Goal: Task Accomplishment & Management: Manage account settings

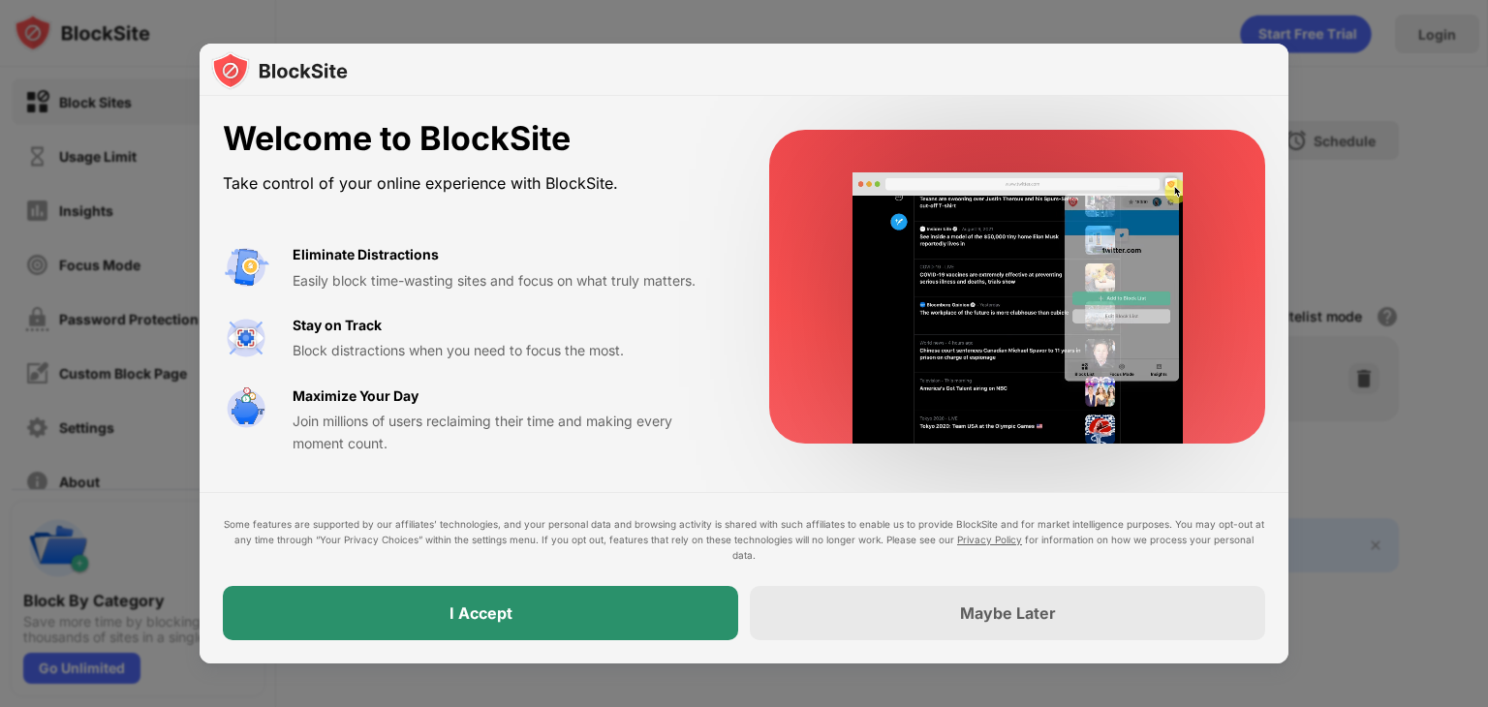
click at [539, 611] on div "I Accept" at bounding box center [481, 613] width 516 height 54
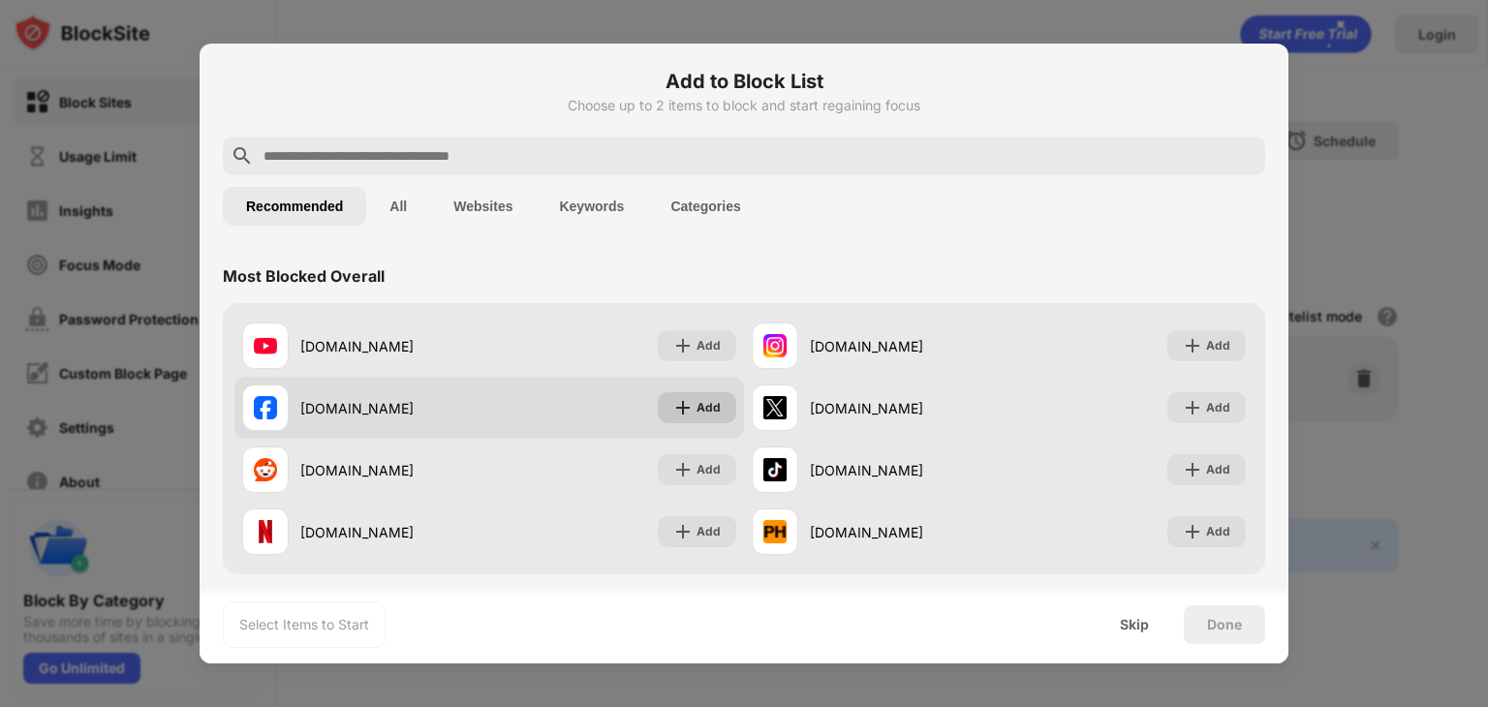
click at [684, 414] on img at bounding box center [683, 407] width 19 height 19
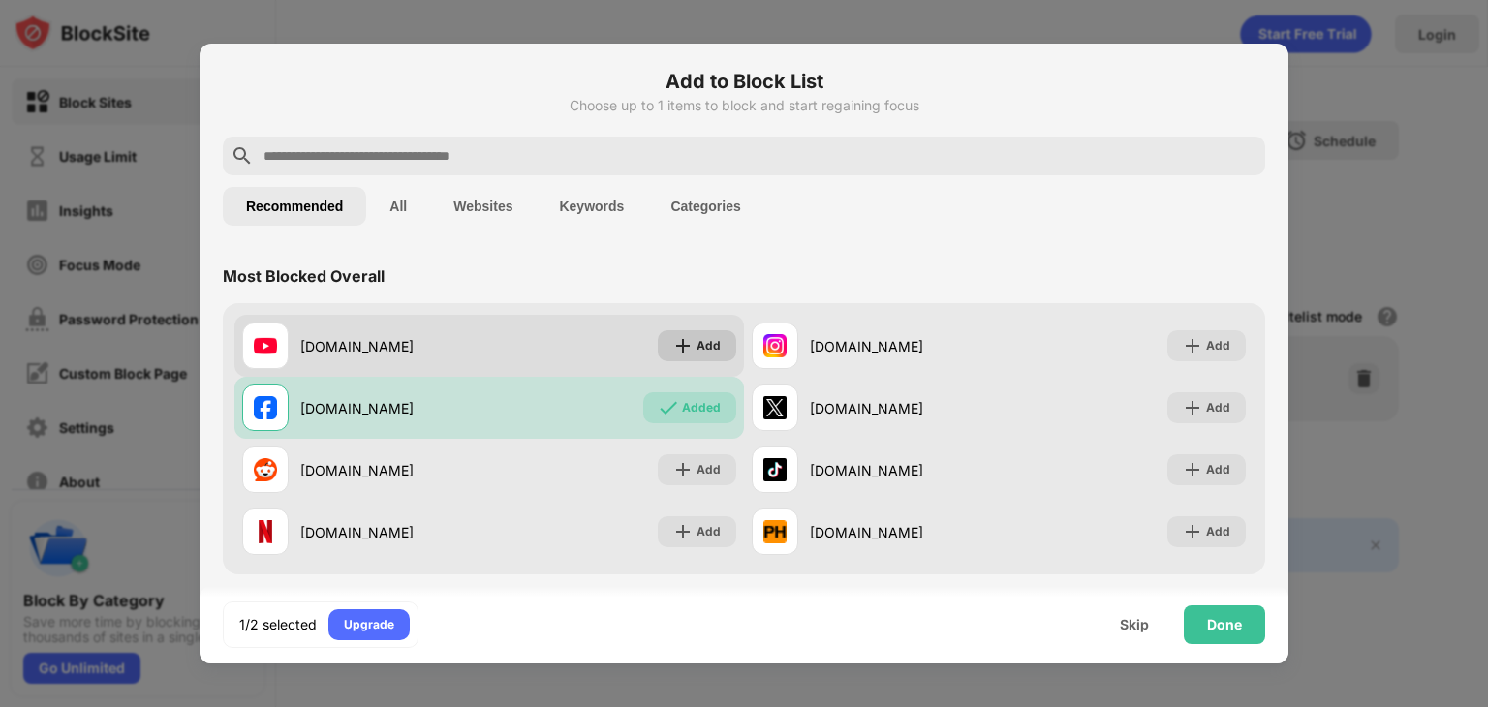
click at [674, 349] on img at bounding box center [683, 345] width 19 height 19
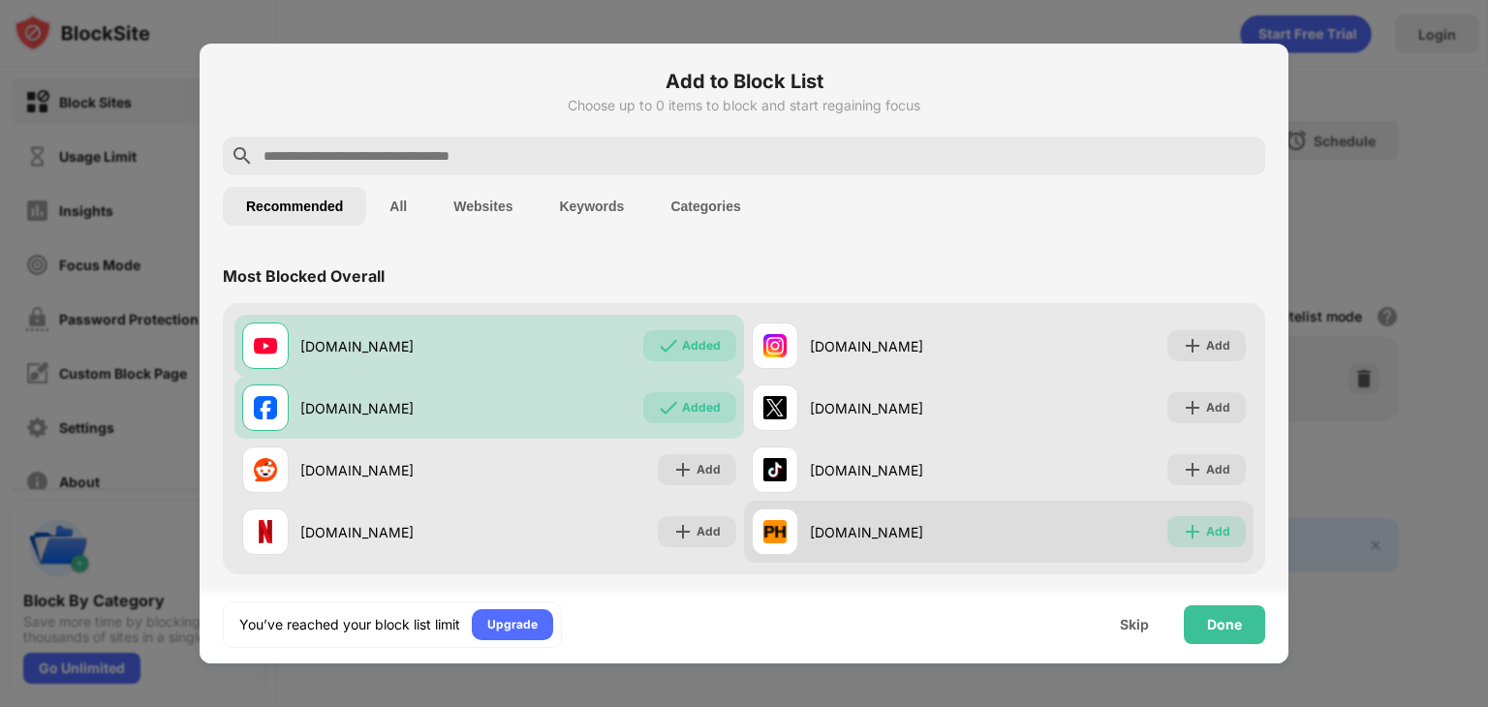
click at [1183, 540] on img at bounding box center [1192, 531] width 19 height 19
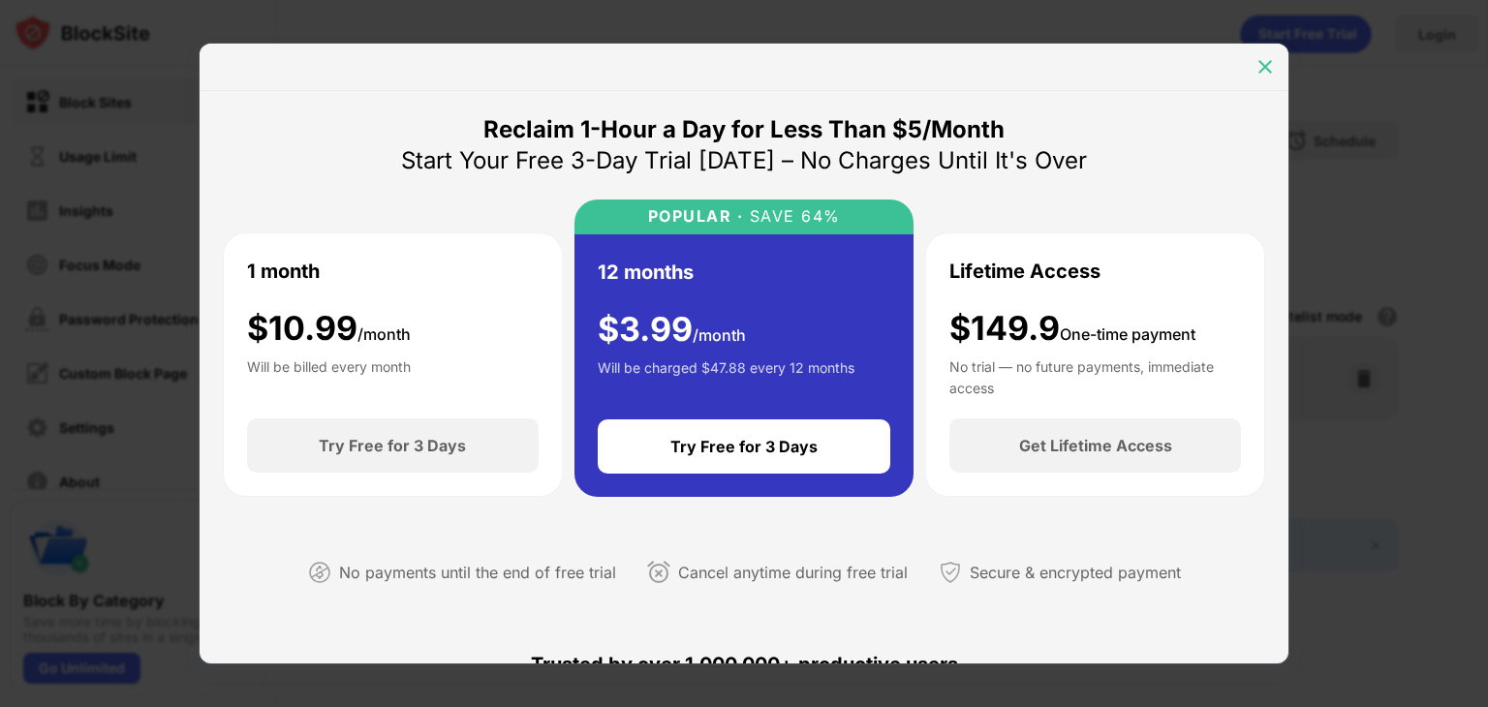
click at [1275, 60] on div at bounding box center [1265, 66] width 31 height 31
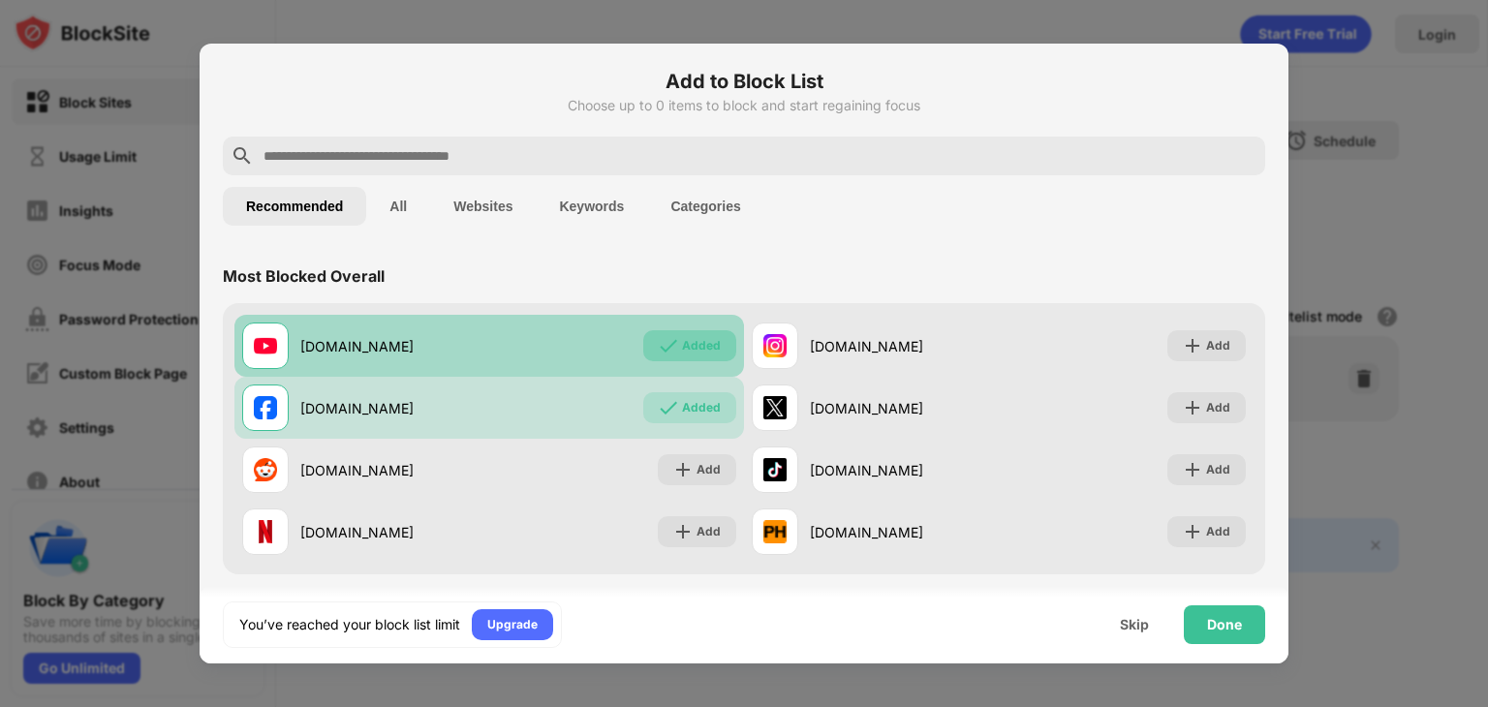
click at [668, 348] on img at bounding box center [668, 345] width 19 height 19
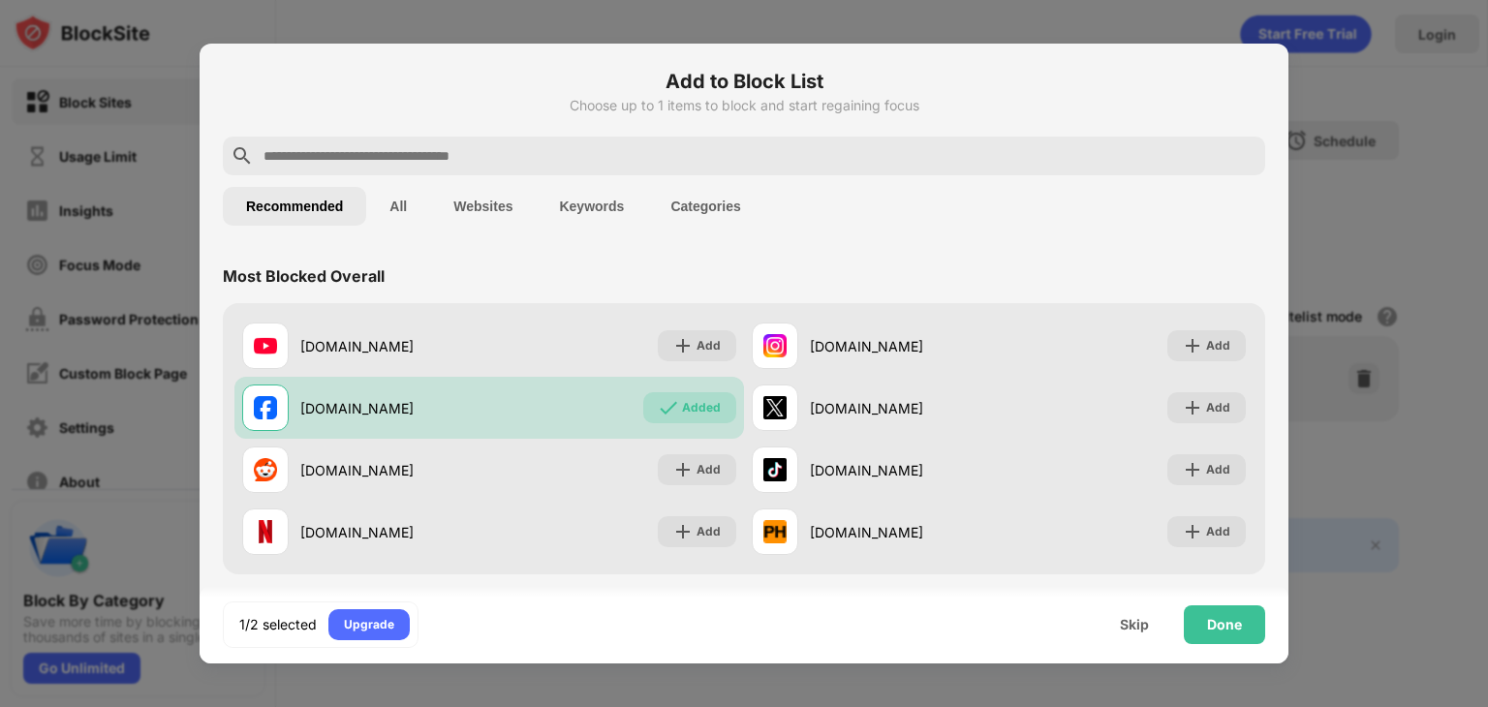
click at [469, 144] on input "text" at bounding box center [760, 155] width 996 height 23
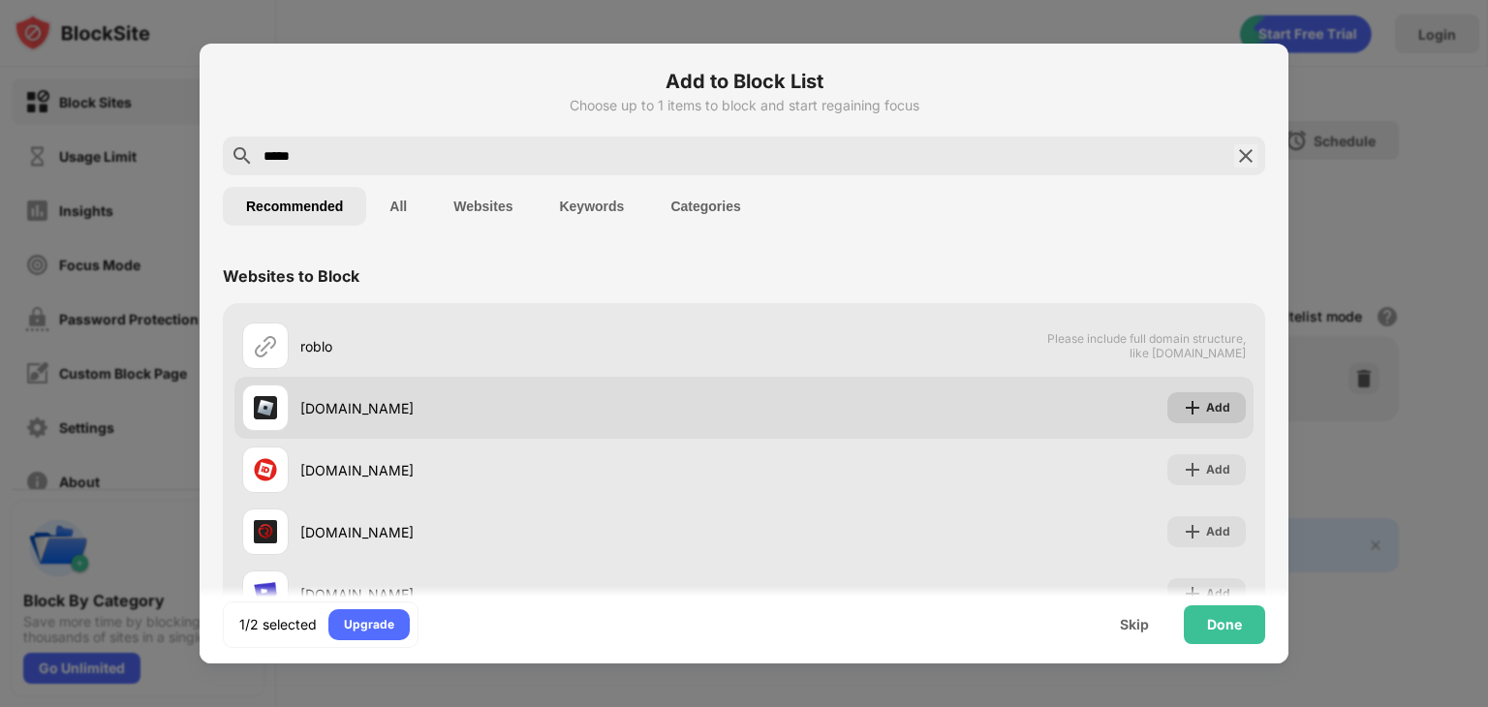
type input "*****"
click at [1209, 404] on div "Add" at bounding box center [1218, 407] width 24 height 19
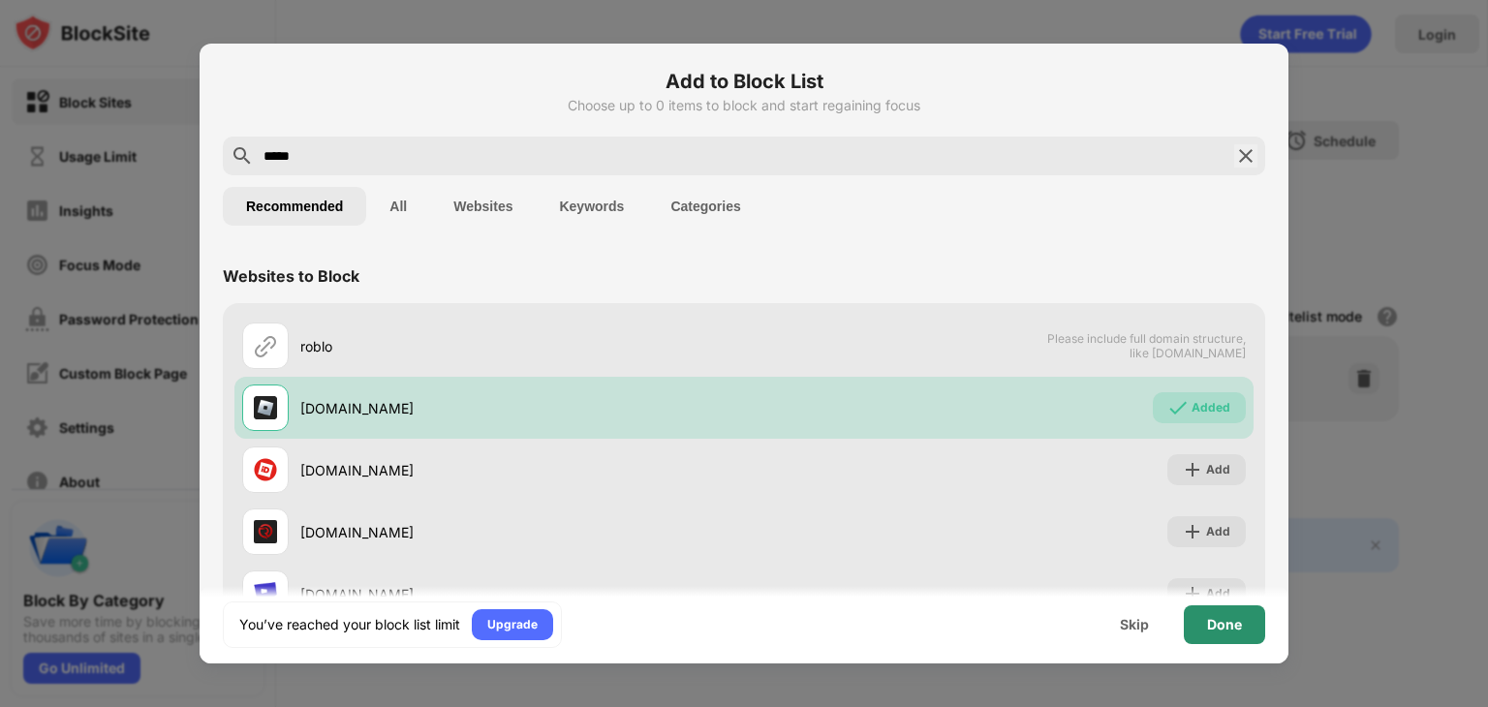
click at [1230, 626] on div "Done" at bounding box center [1224, 625] width 35 height 16
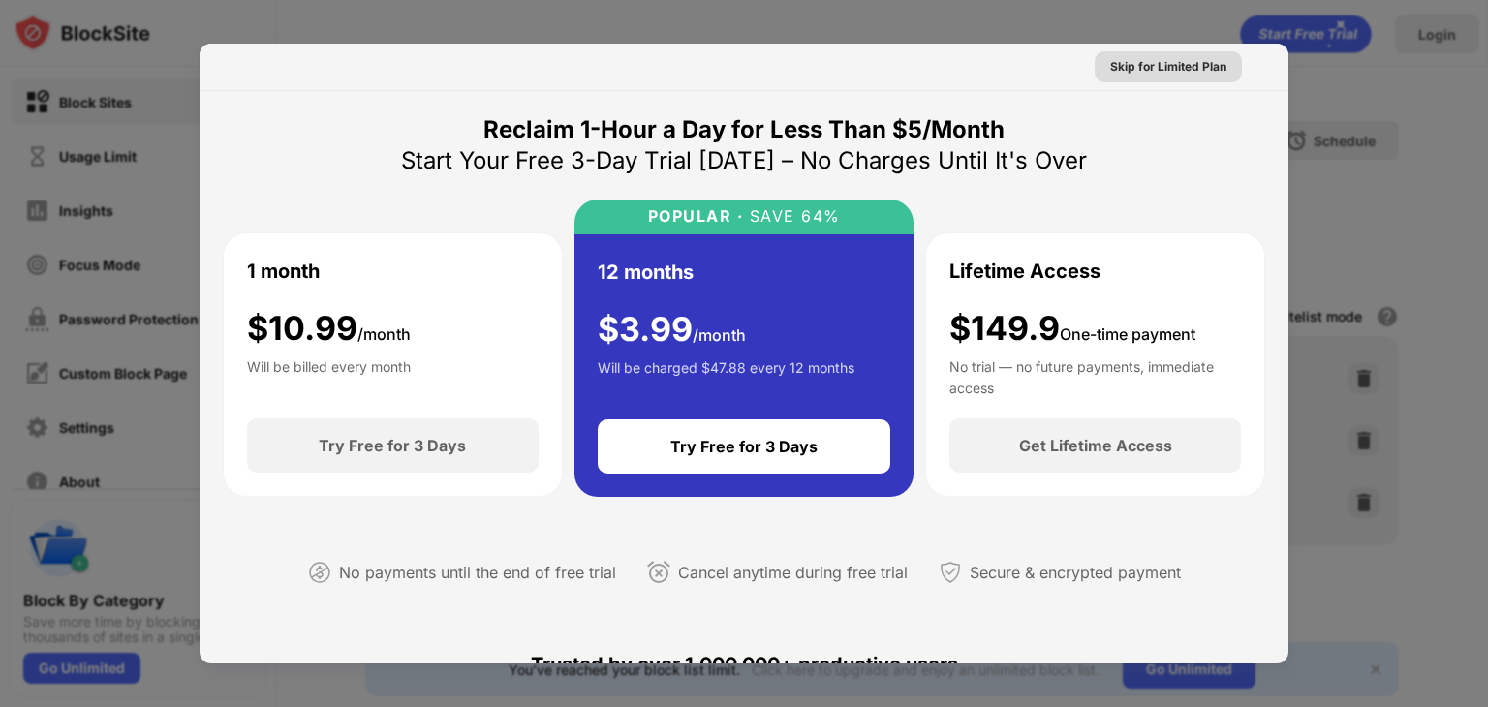
click at [1172, 69] on div "Skip for Limited Plan" at bounding box center [1169, 66] width 116 height 19
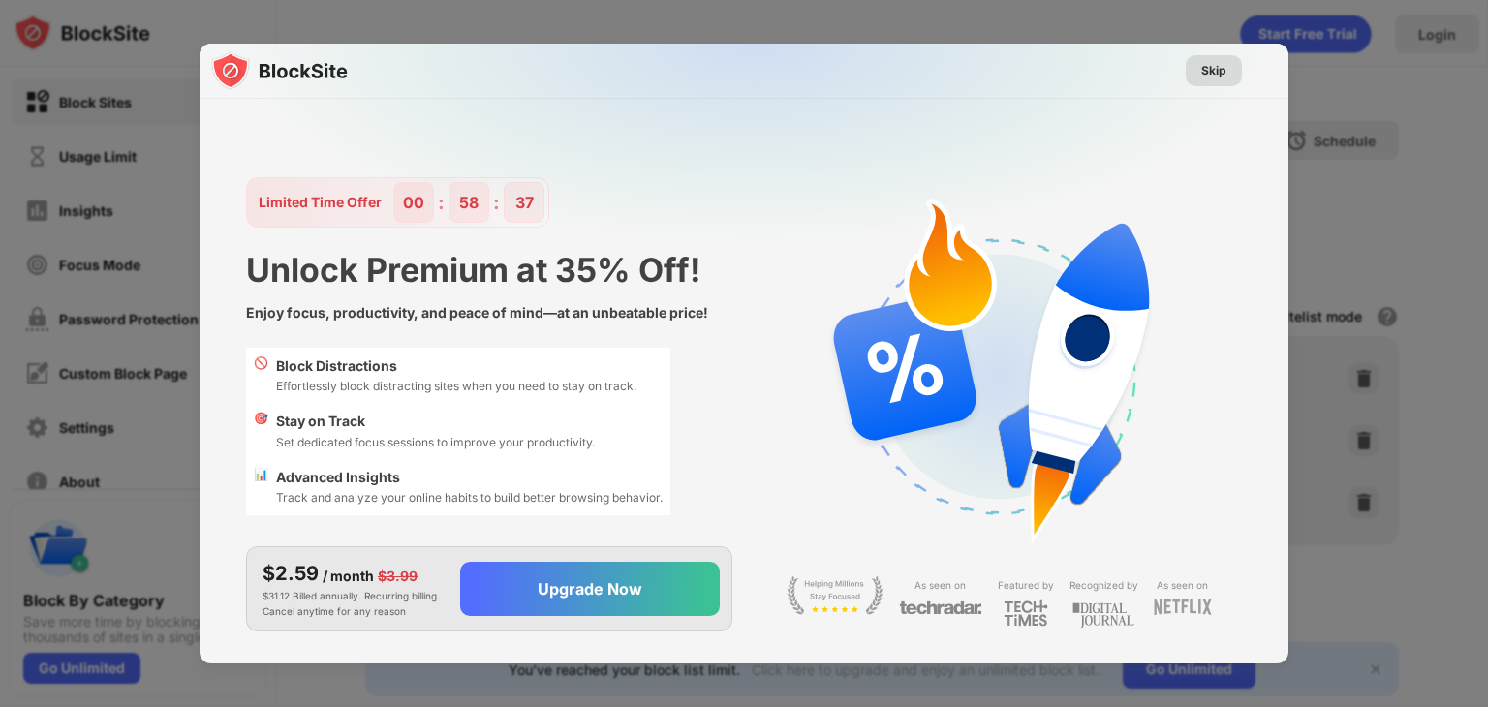
click at [1209, 71] on div "Skip" at bounding box center [1214, 70] width 25 height 19
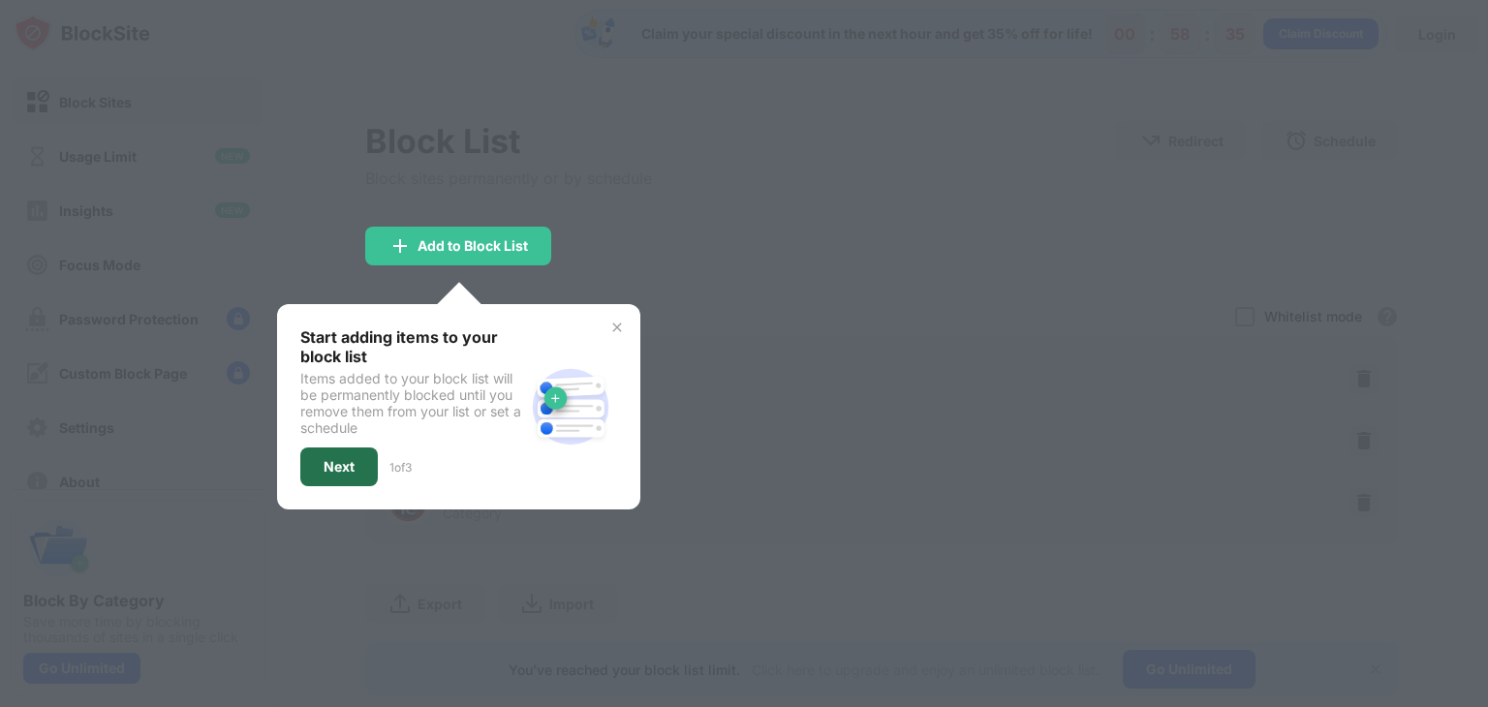
click at [353, 462] on div "Next" at bounding box center [339, 467] width 31 height 16
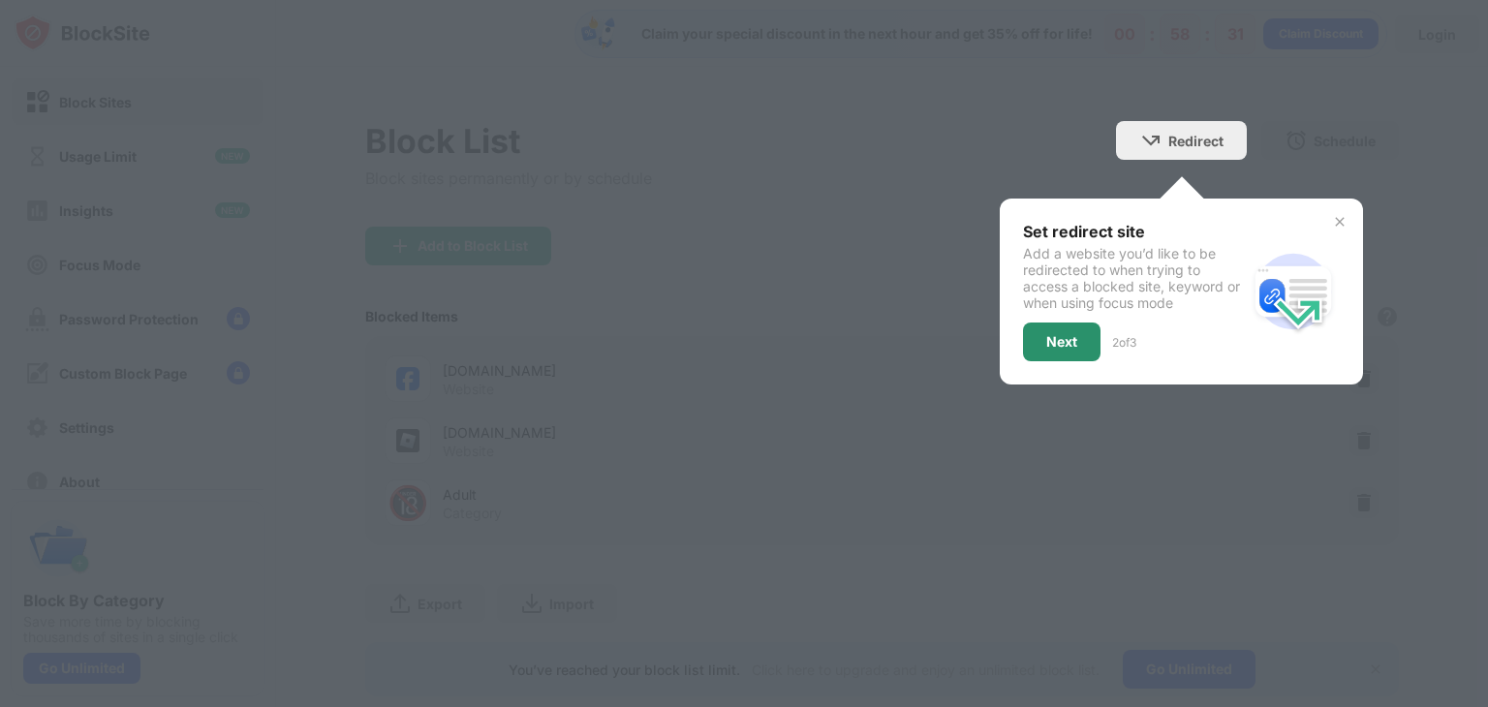
click at [1066, 334] on div "Next" at bounding box center [1062, 342] width 78 height 39
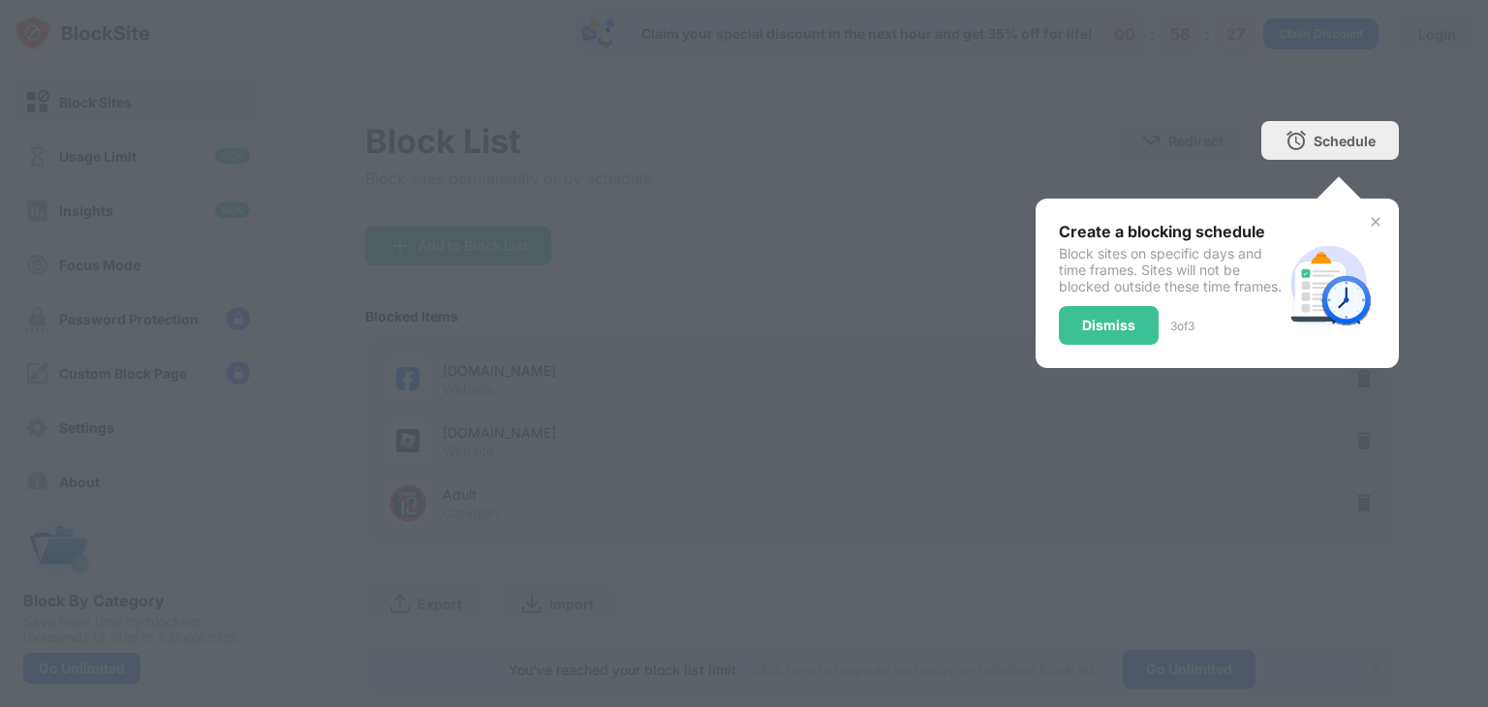
click at [1082, 333] on div "Dismiss" at bounding box center [1108, 326] width 53 height 16
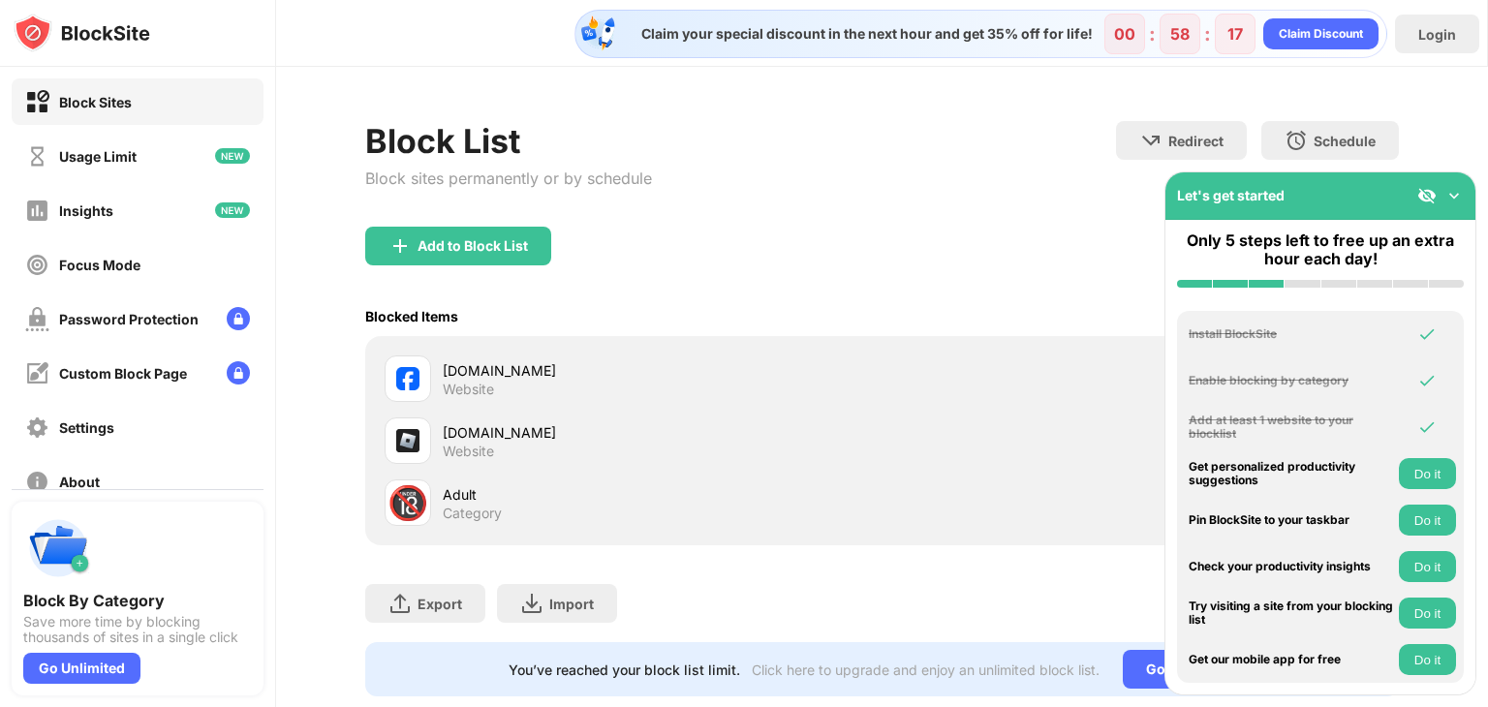
click at [1422, 476] on button "Do it" at bounding box center [1427, 473] width 57 height 31
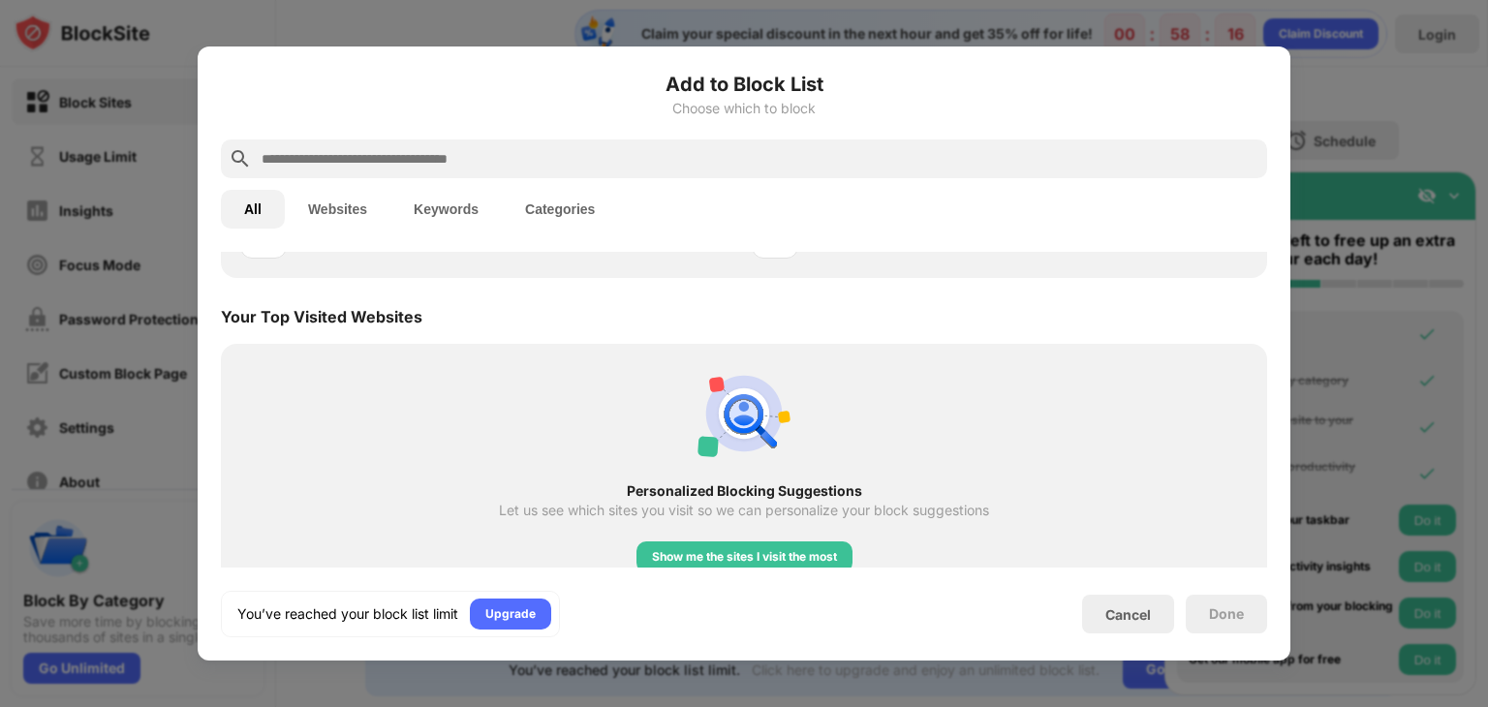
scroll to position [674, 0]
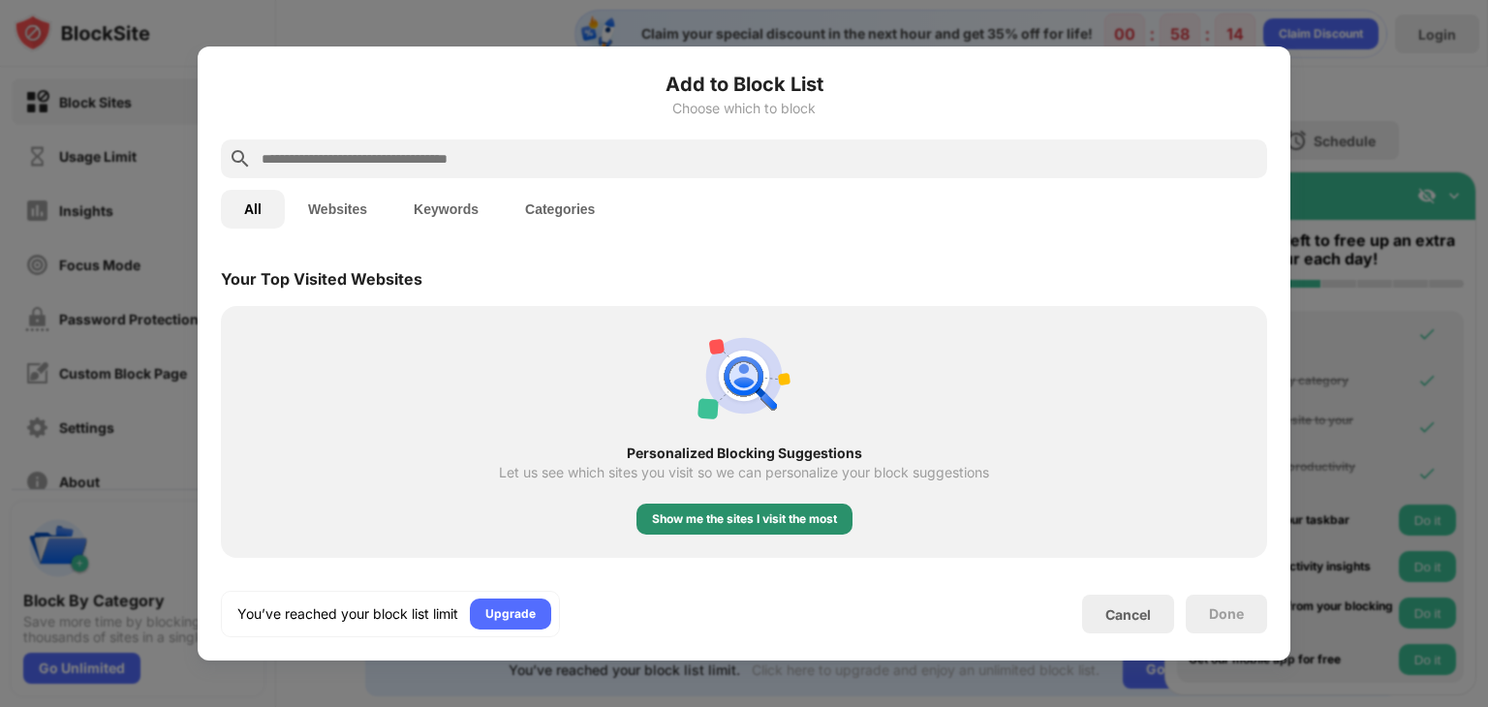
click at [717, 517] on div "Show me the sites I visit the most" at bounding box center [744, 519] width 185 height 19
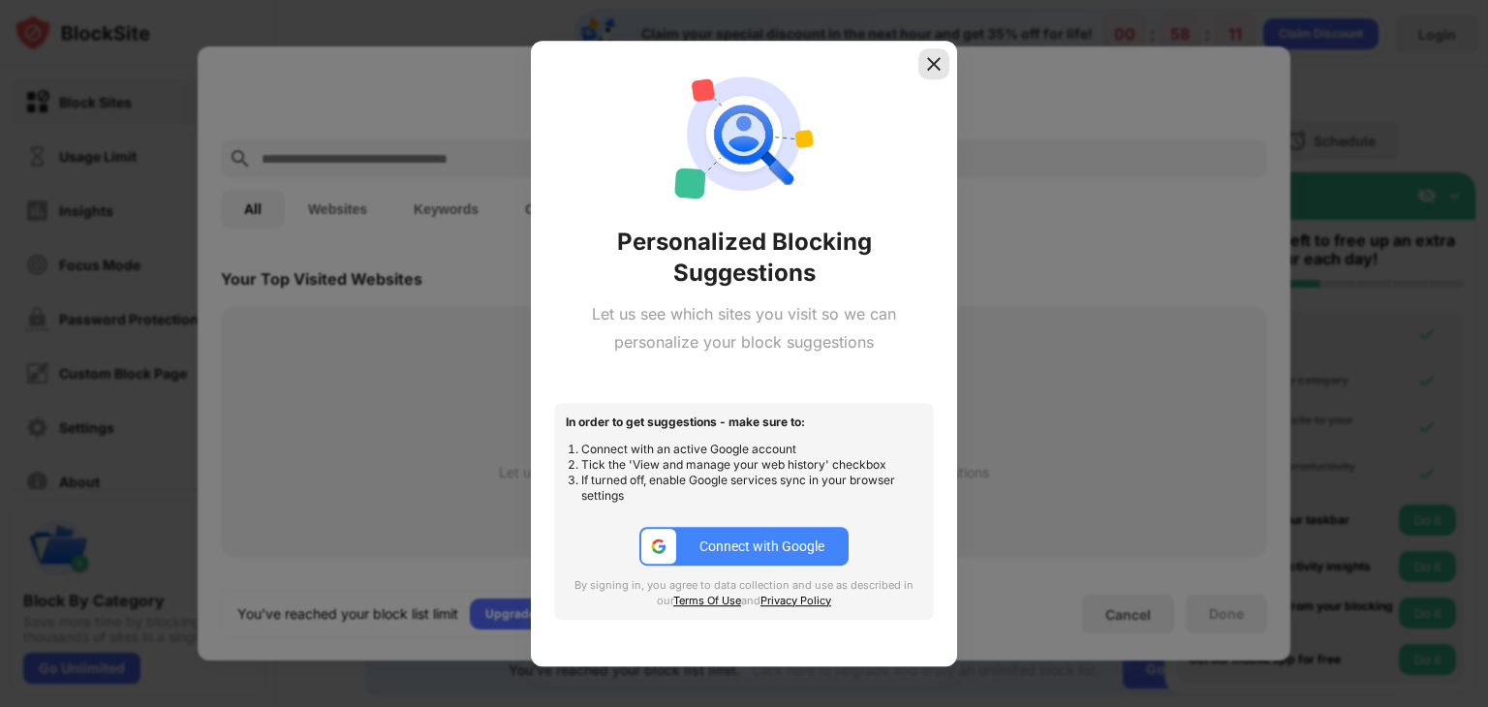
click at [925, 67] on img at bounding box center [933, 63] width 19 height 19
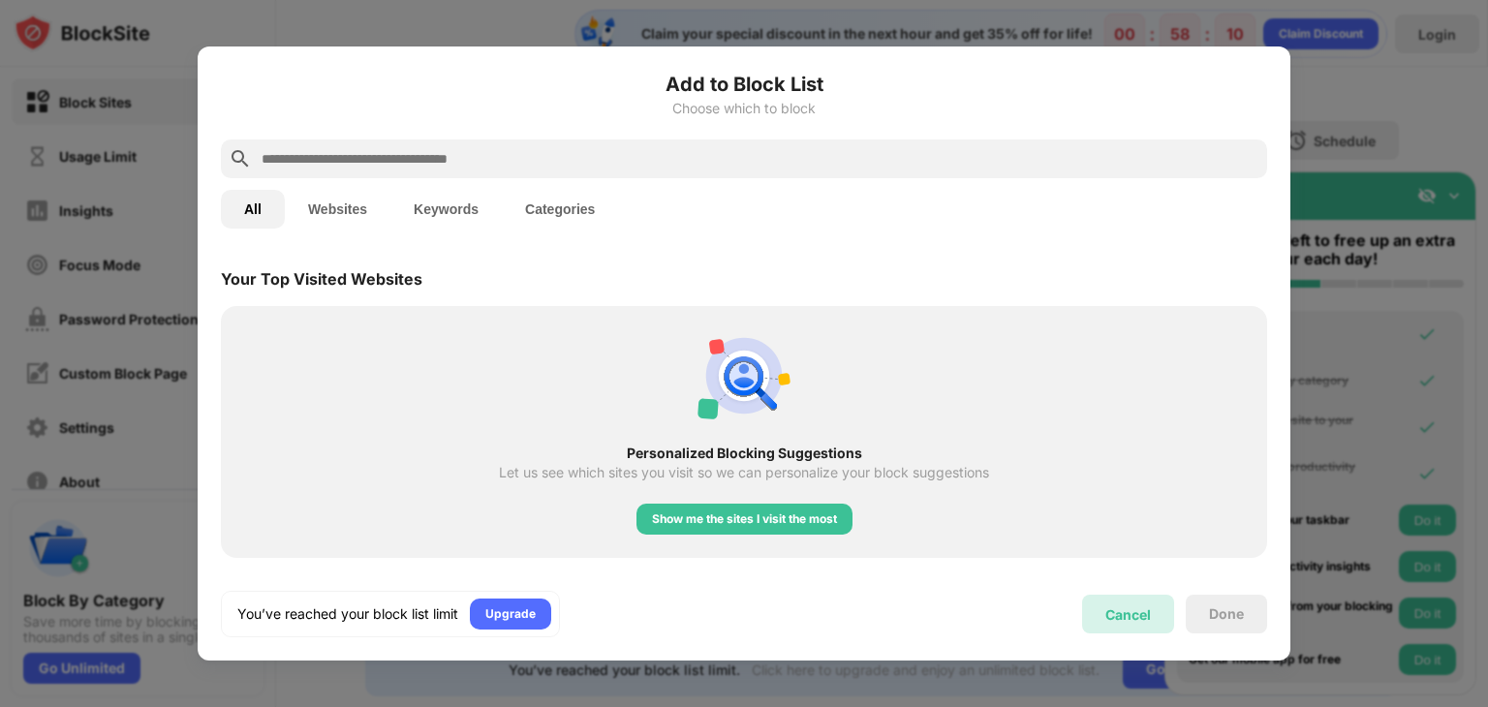
click at [1147, 620] on div "Cancel" at bounding box center [1129, 615] width 46 height 16
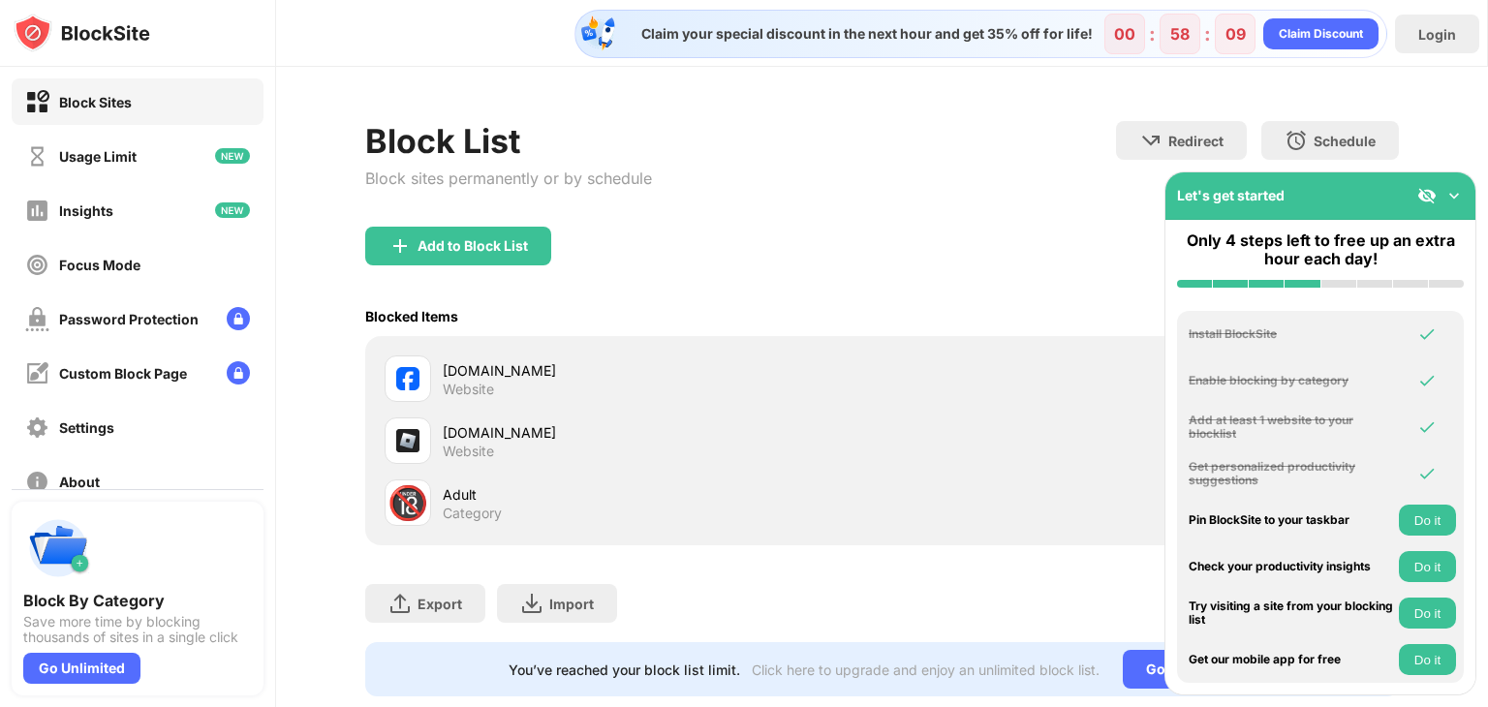
click at [1409, 515] on button "Do it" at bounding box center [1427, 520] width 57 height 31
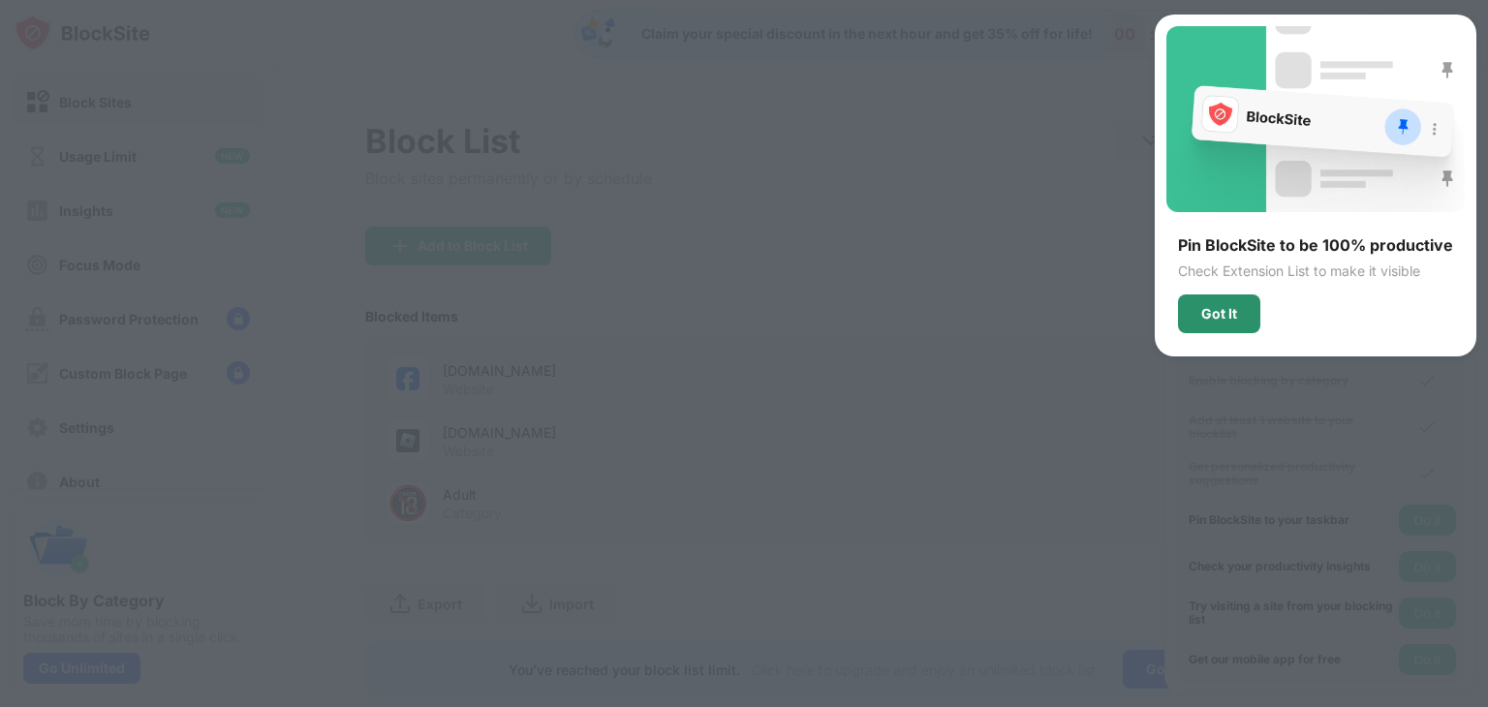
click at [1215, 313] on div "Got It" at bounding box center [1220, 314] width 36 height 16
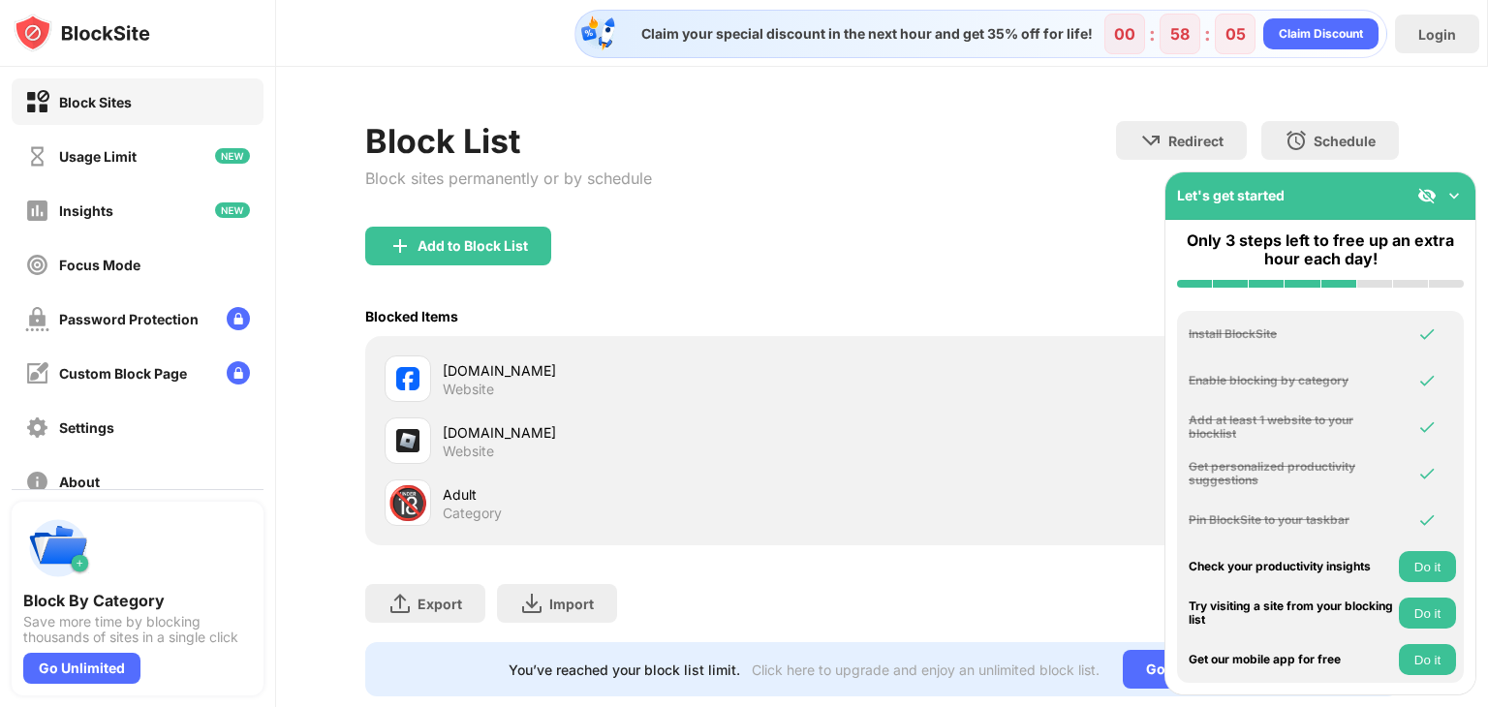
click at [1408, 557] on button "Do it" at bounding box center [1427, 566] width 57 height 31
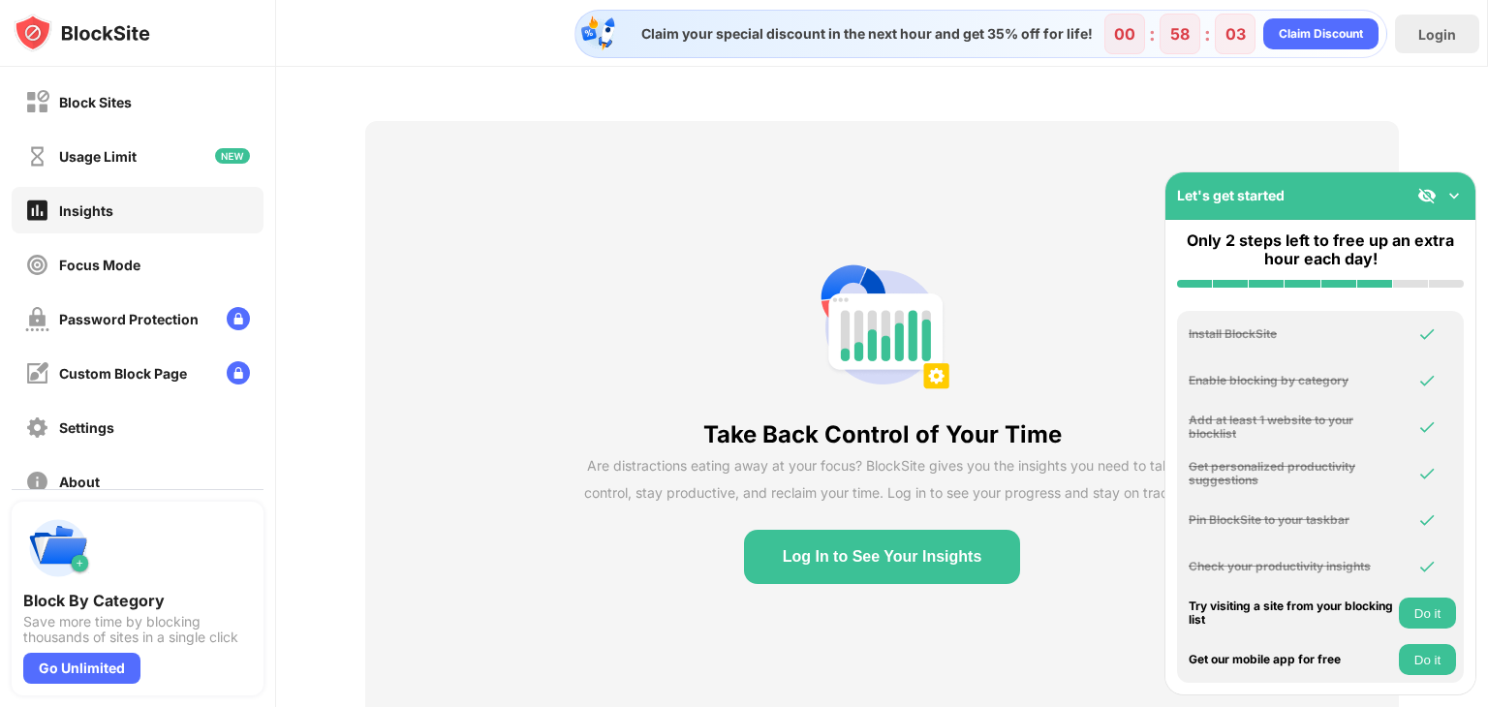
click at [1434, 606] on button "Do it" at bounding box center [1427, 613] width 57 height 31
click at [1438, 653] on button "Do it" at bounding box center [1427, 659] width 57 height 31
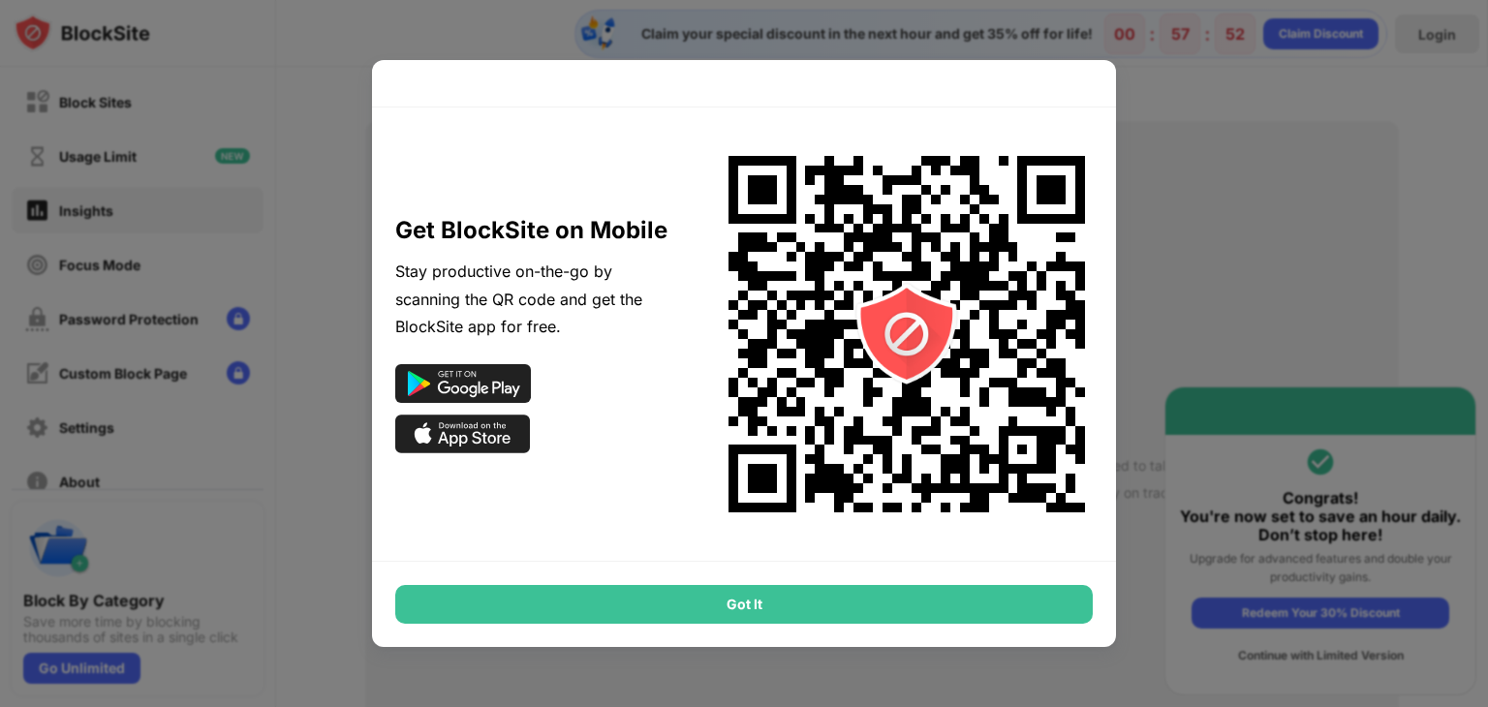
click at [775, 594] on div "Got It" at bounding box center [744, 604] width 698 height 39
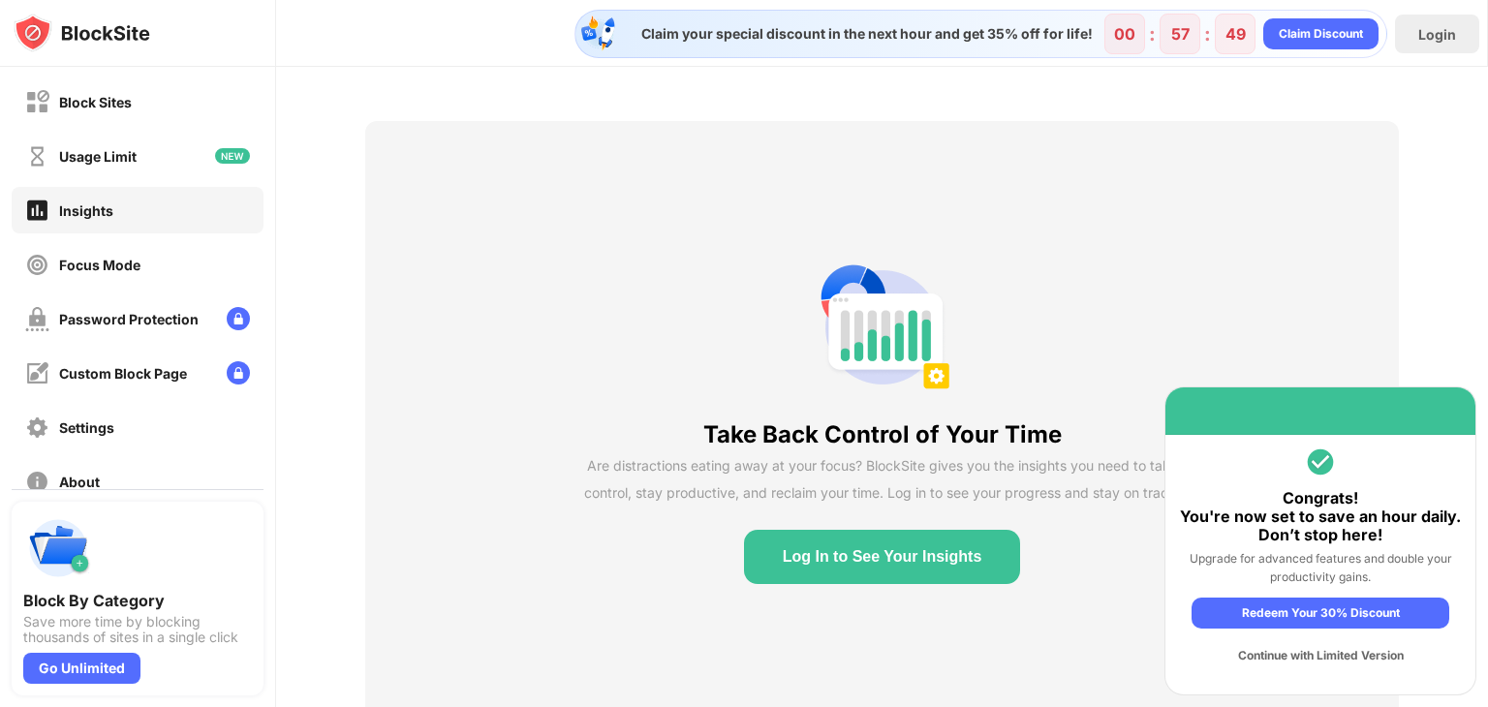
click at [1264, 656] on div "Continue with Limited Version" at bounding box center [1321, 656] width 258 height 31
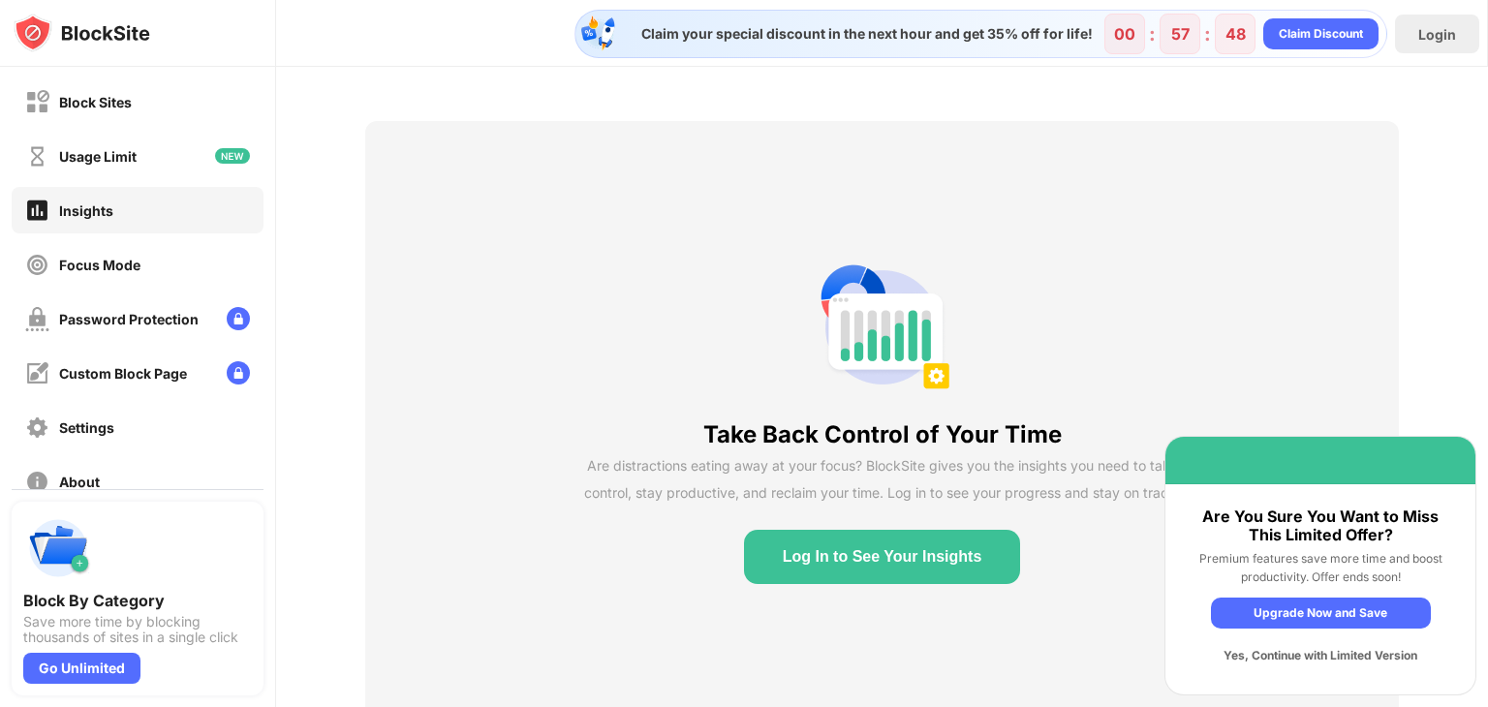
click at [1252, 653] on div "Yes, Continue with Limited Version" at bounding box center [1321, 656] width 220 height 31
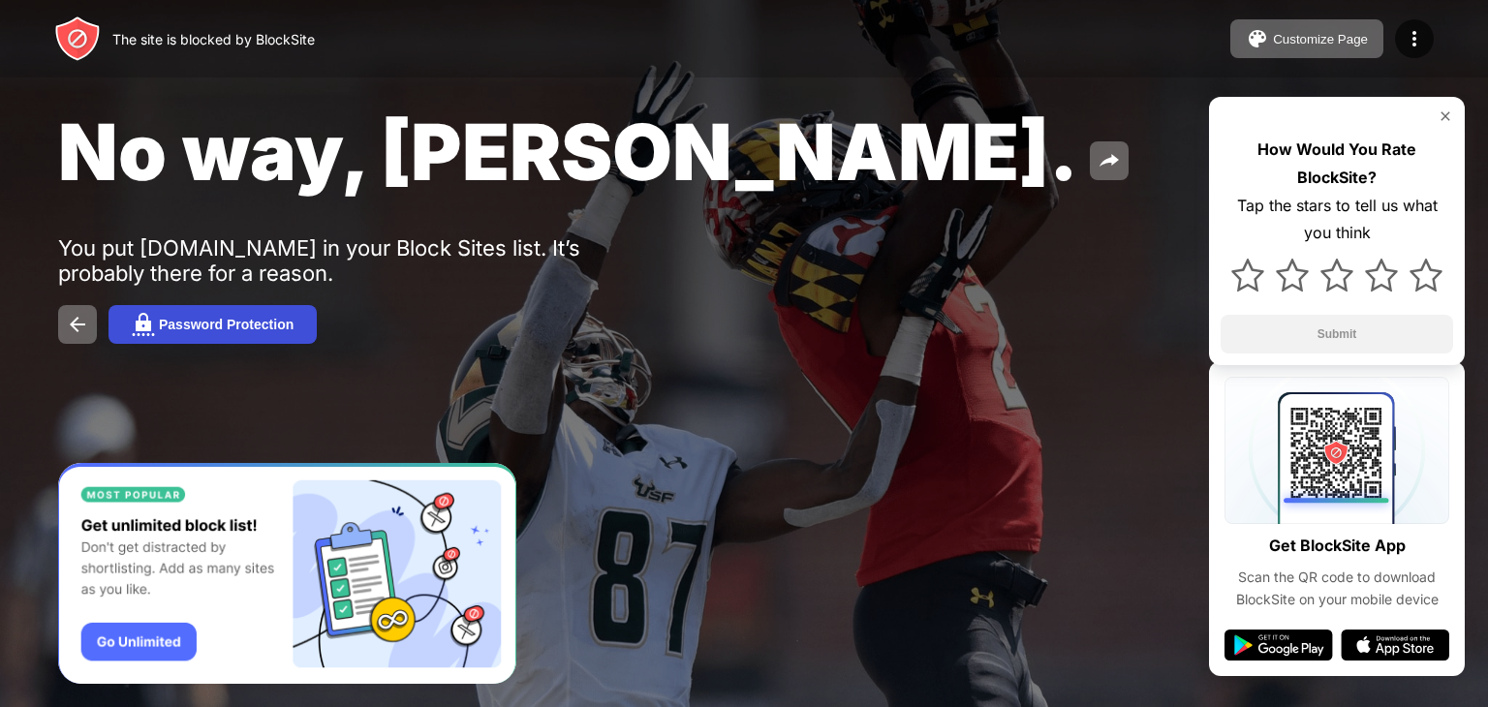
click at [202, 330] on div "Password Protection" at bounding box center [226, 325] width 135 height 16
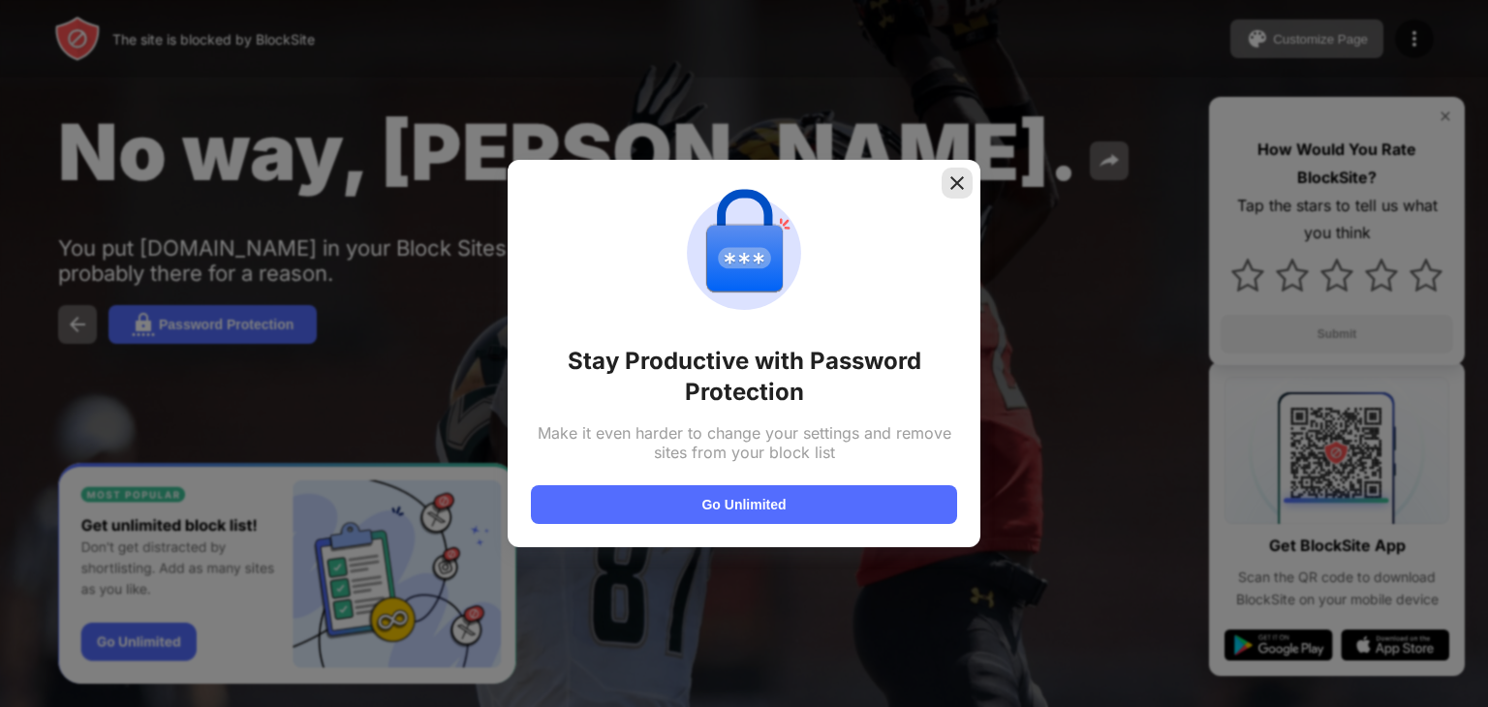
click at [946, 187] on div at bounding box center [957, 183] width 31 height 31
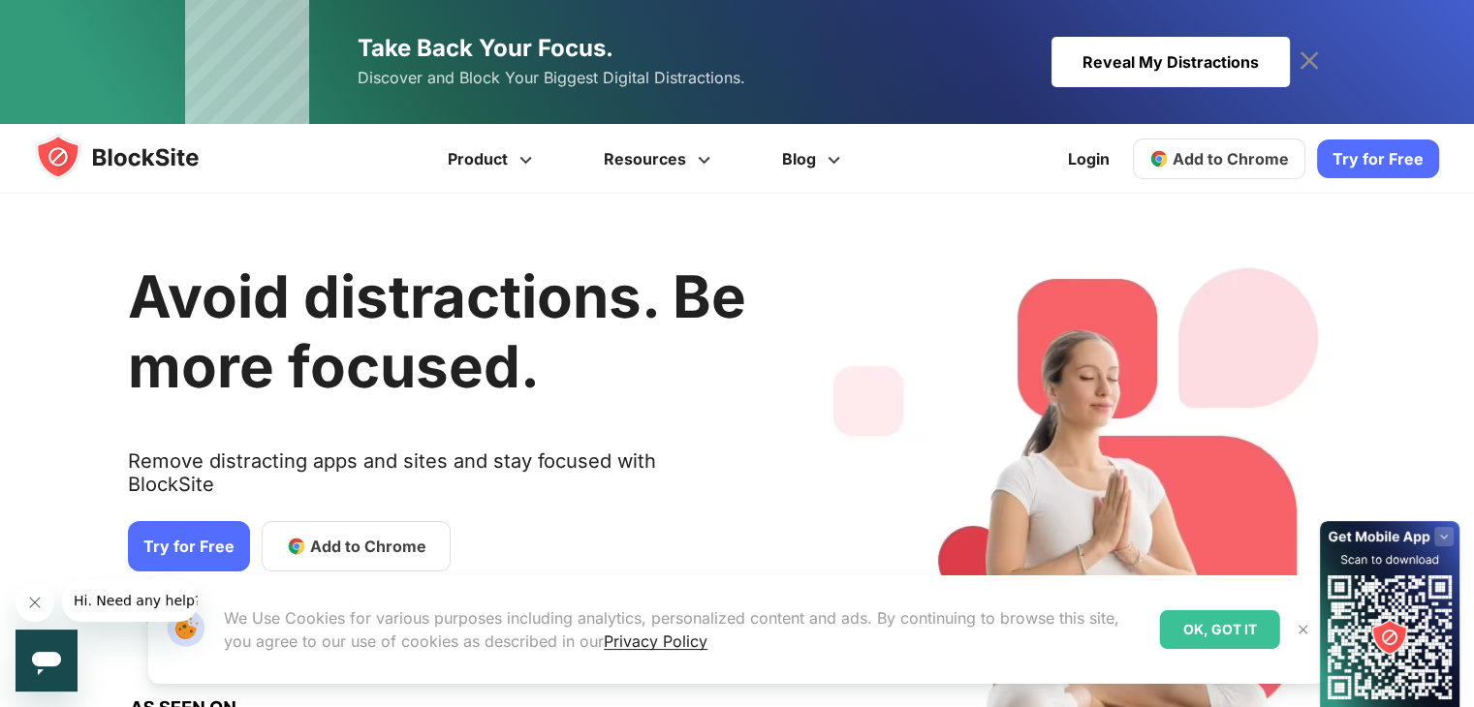
click at [1307, 57] on icon at bounding box center [1309, 60] width 18 height 18
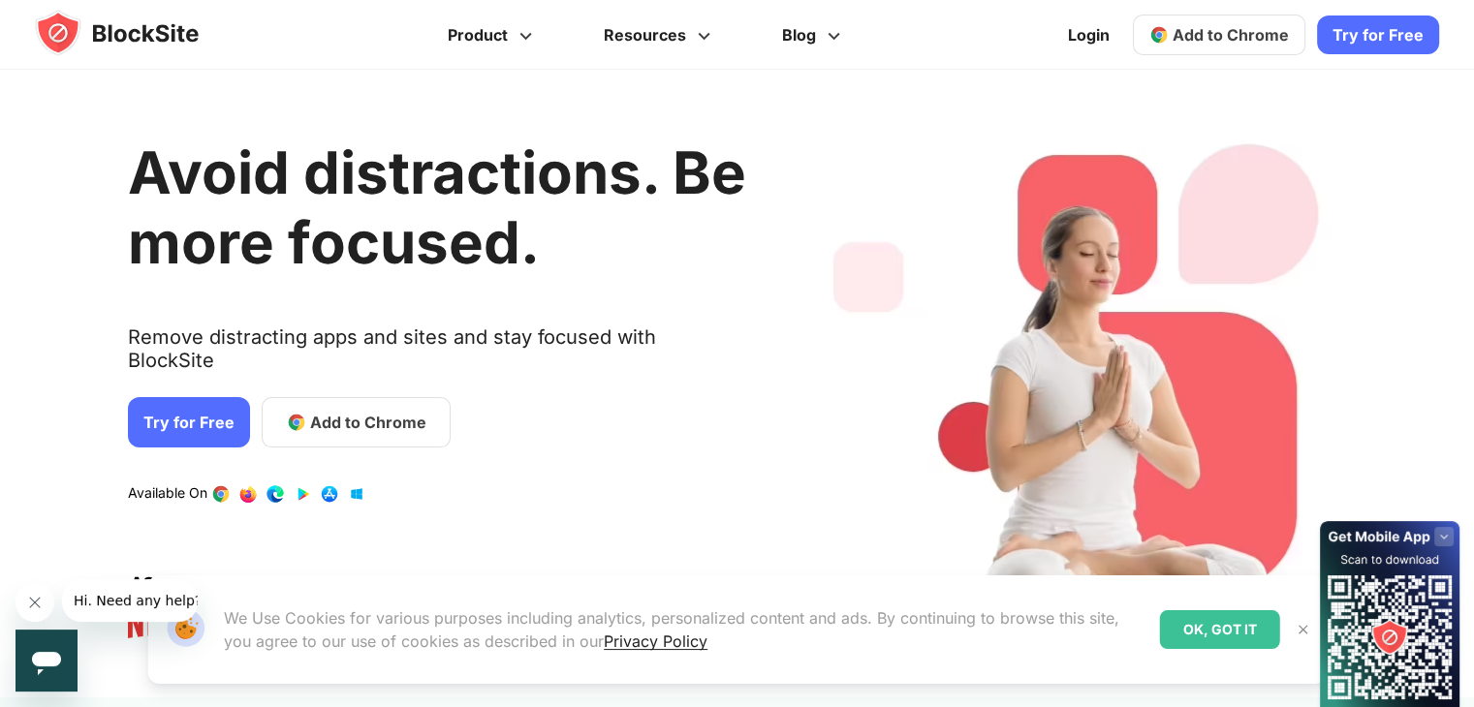
click at [1361, 41] on link "Try for Free" at bounding box center [1378, 35] width 122 height 39
click at [310, 411] on span "Add to Chrome" at bounding box center [368, 422] width 116 height 23
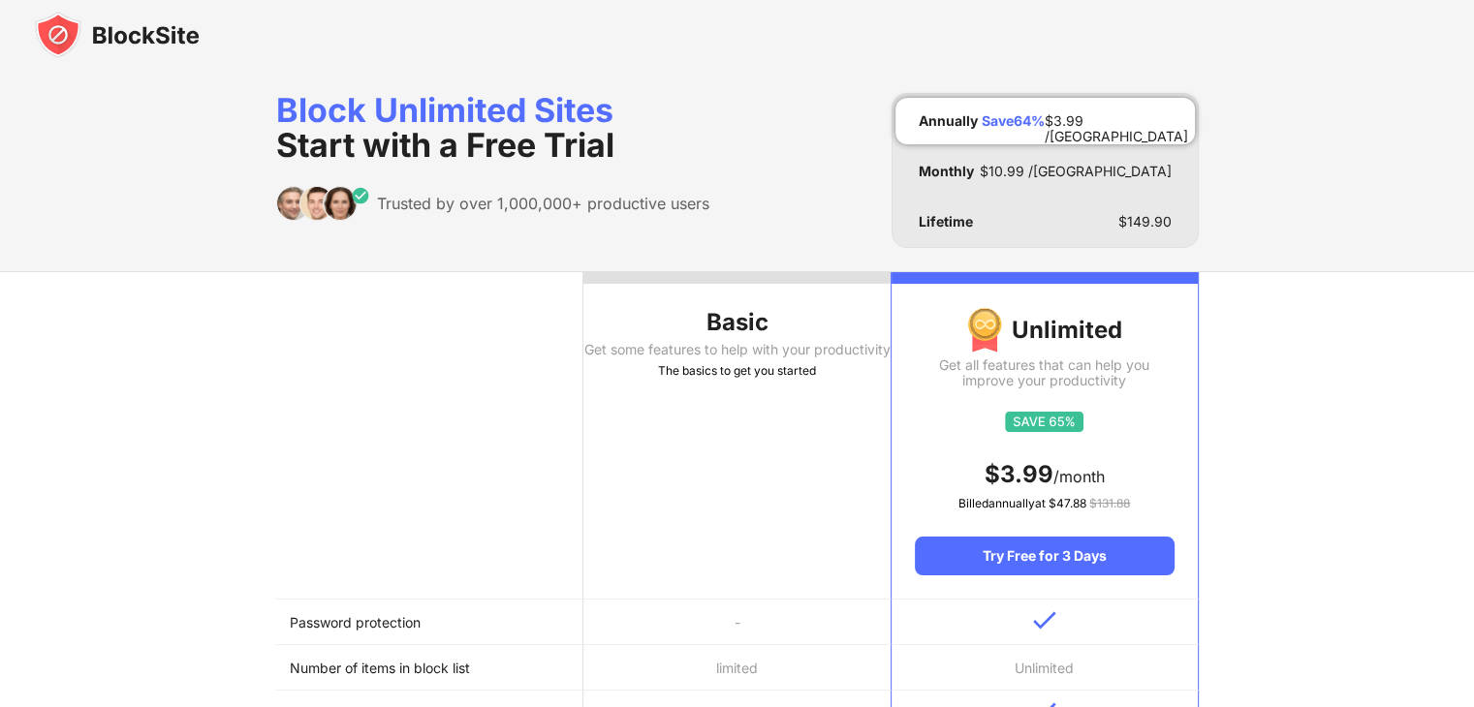
click at [625, 324] on div "Basic" at bounding box center [736, 322] width 307 height 31
click at [1000, 175] on div "Monthly $ 10.99 /[GEOGRAPHIC_DATA]" at bounding box center [1044, 171] width 299 height 47
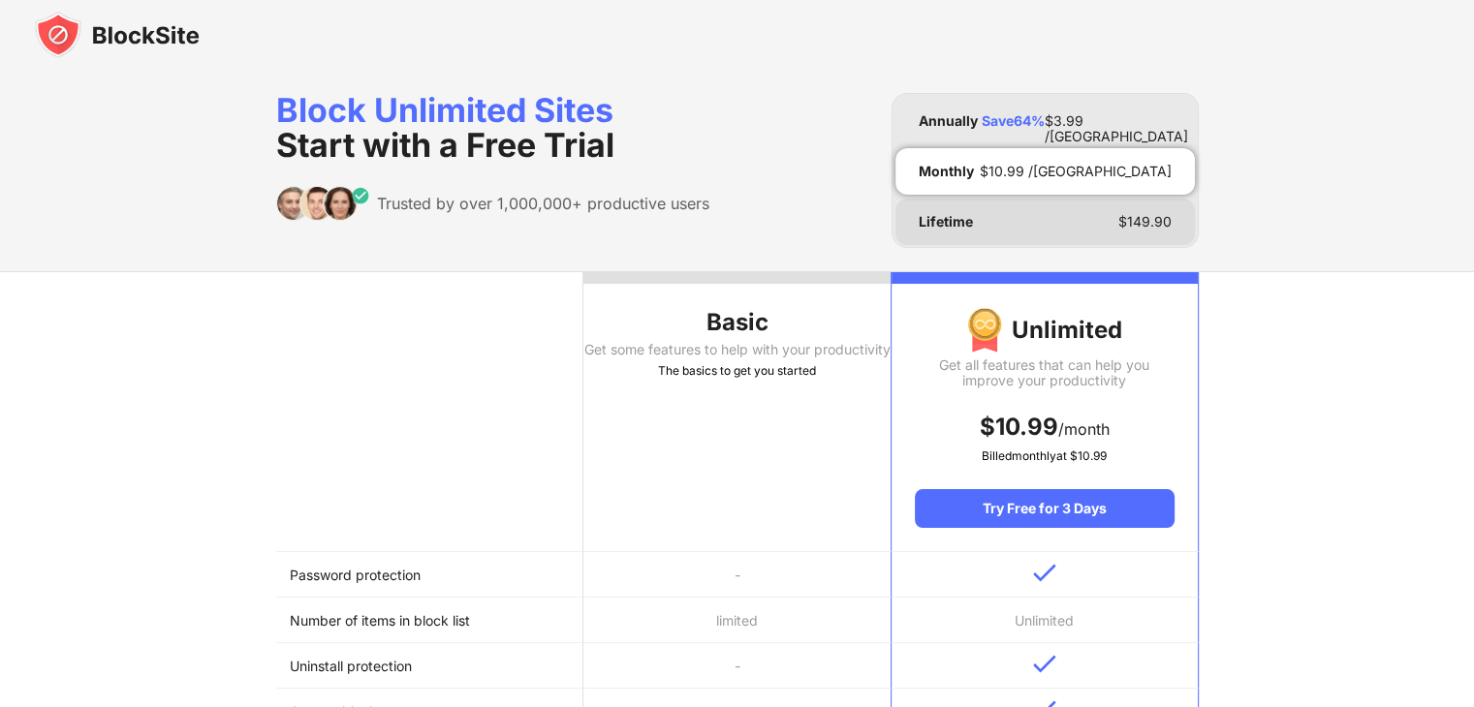
click at [1012, 223] on div "Lifetime $ 149.90" at bounding box center [1044, 222] width 299 height 47
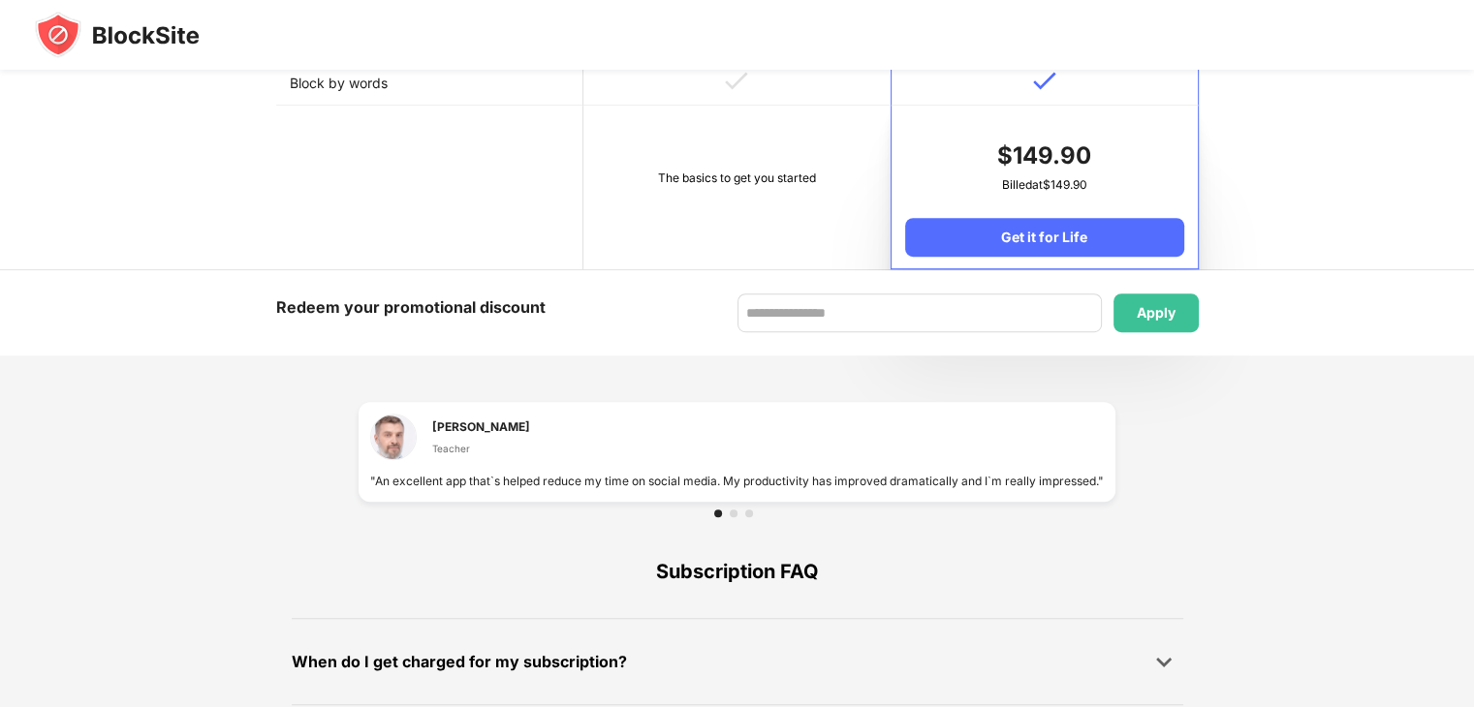
scroll to position [1163, 0]
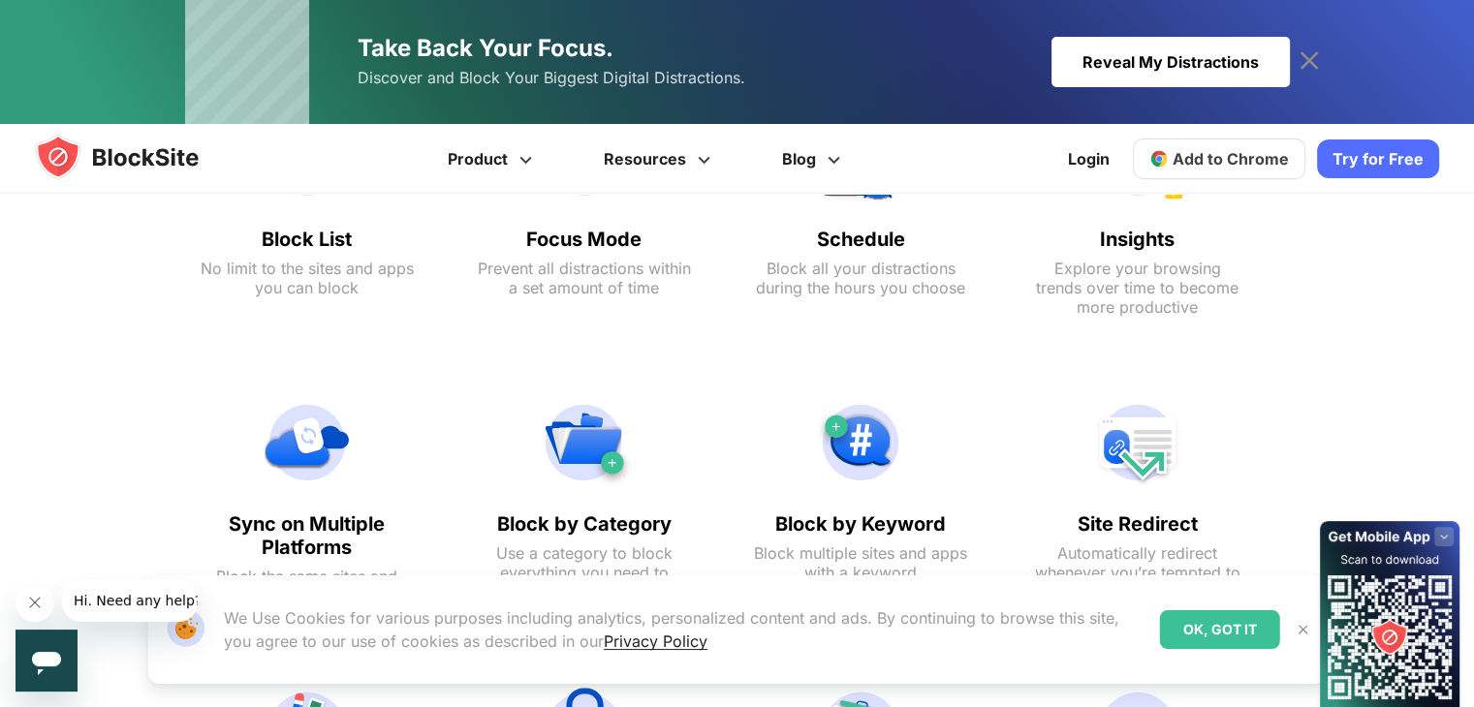
scroll to position [1163, 0]
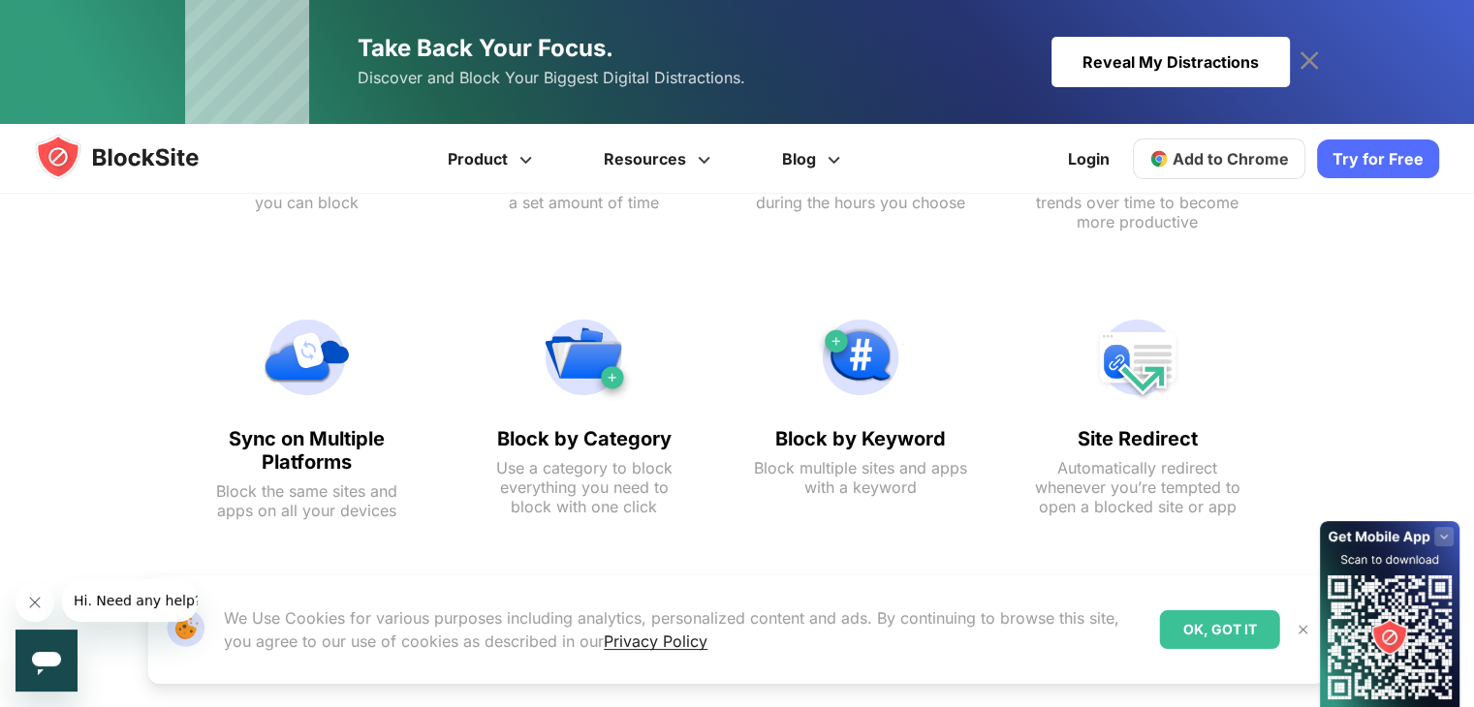
click at [1223, 631] on div "OK, GOT IT" at bounding box center [1220, 630] width 120 height 39
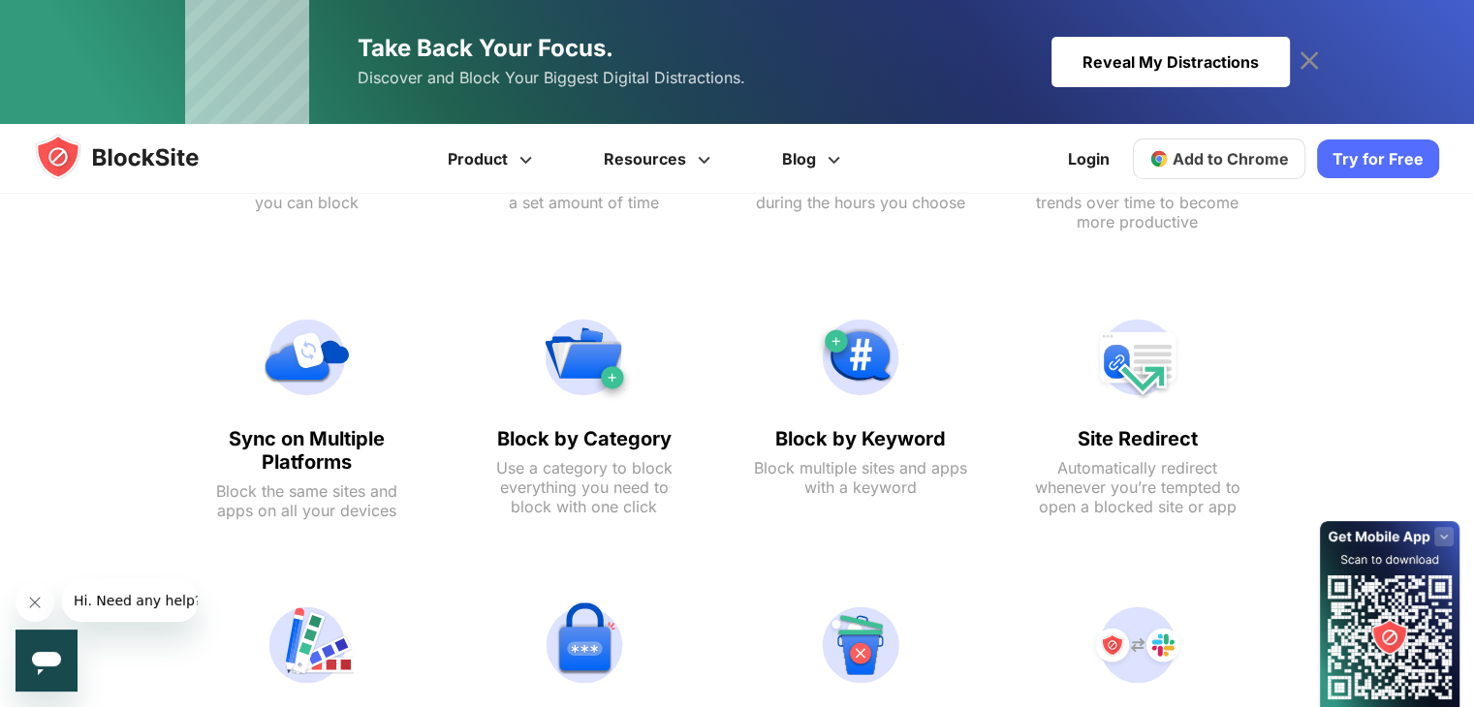
click at [1447, 527] on rect at bounding box center [1443, 536] width 19 height 19
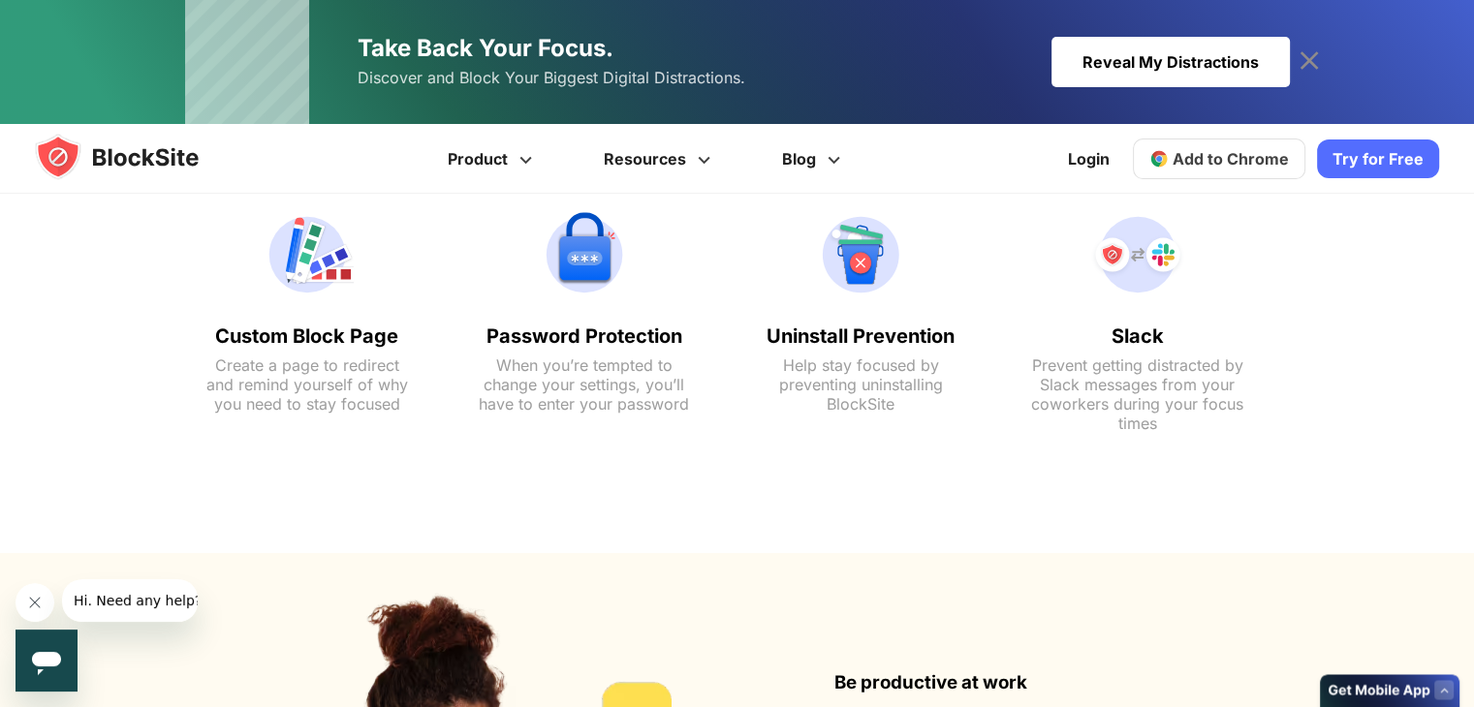
scroll to position [1547, 0]
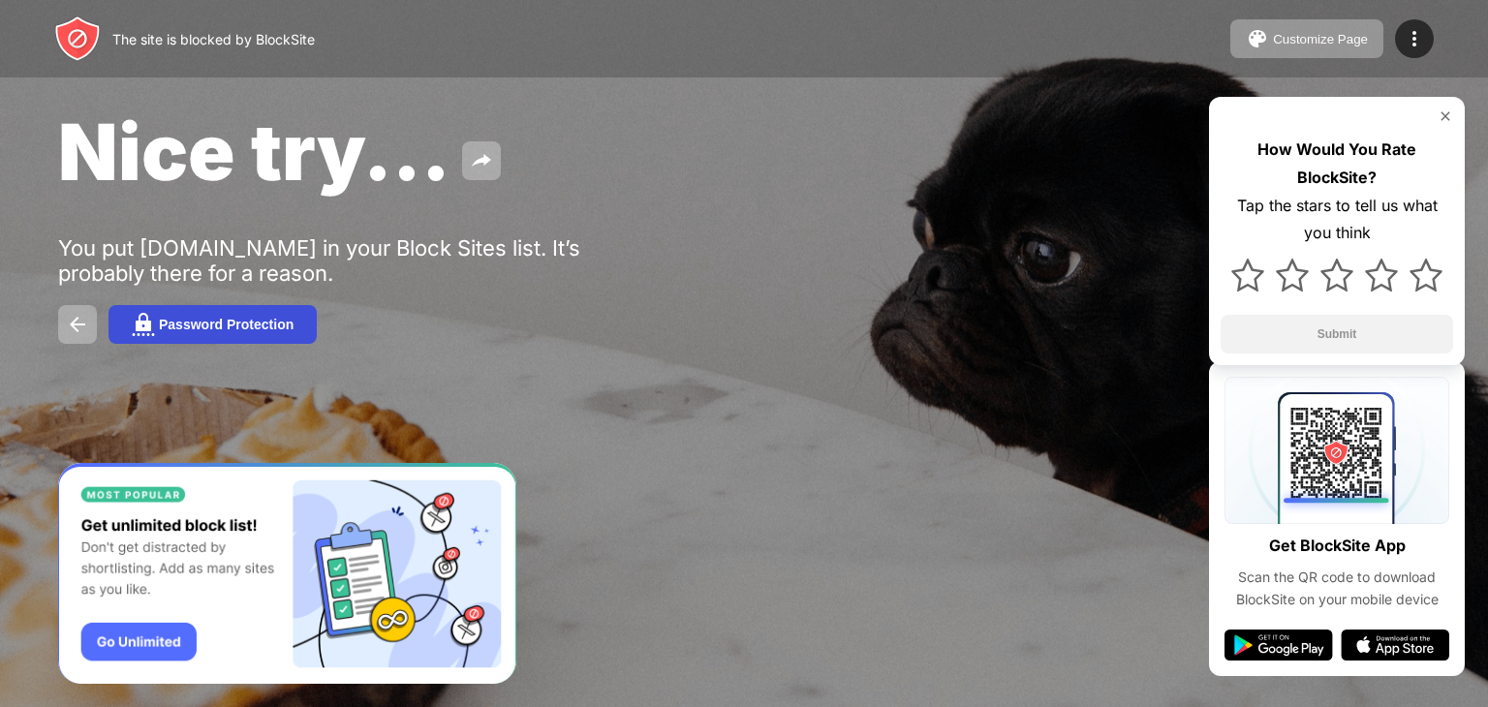
click at [234, 334] on button "Password Protection" at bounding box center [213, 324] width 208 height 39
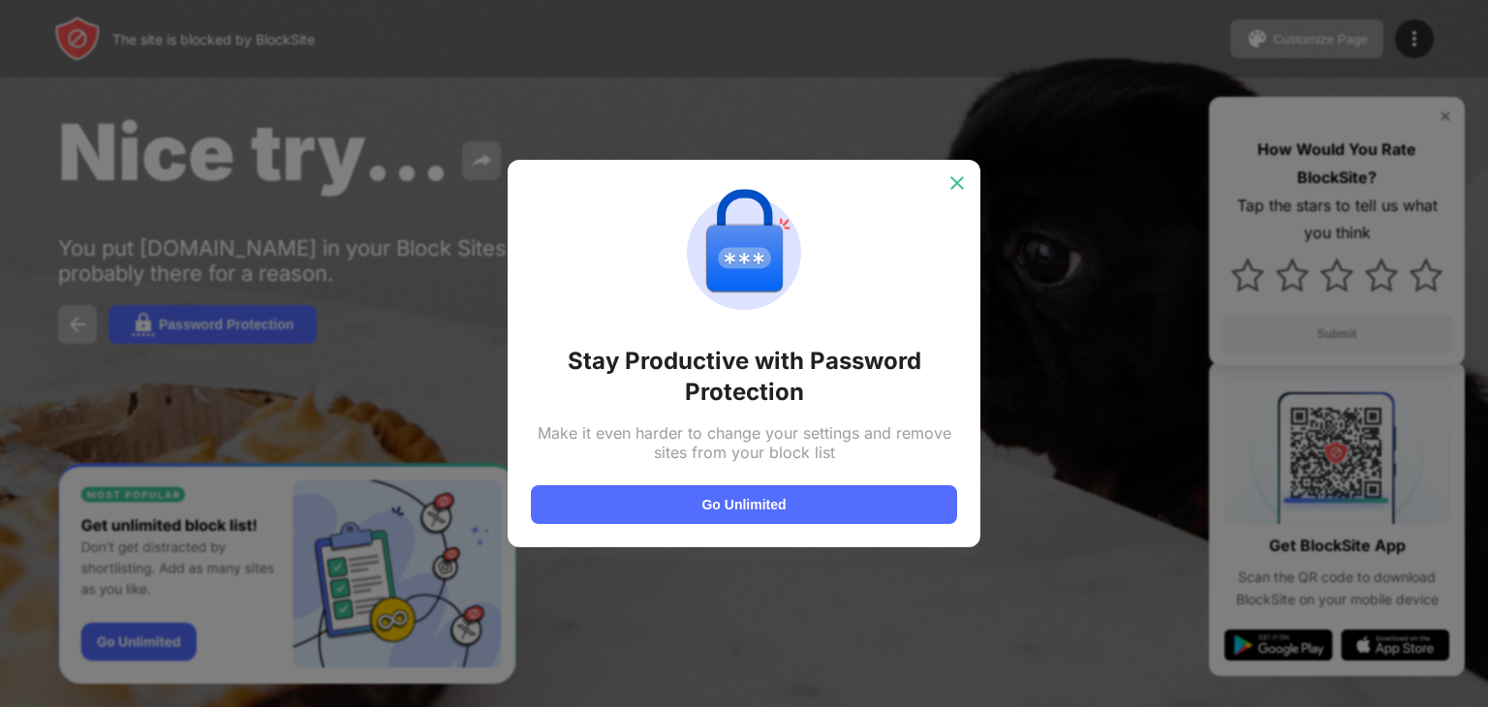
click at [966, 172] on div at bounding box center [957, 183] width 31 height 31
